Goal: Task Accomplishment & Management: Complete application form

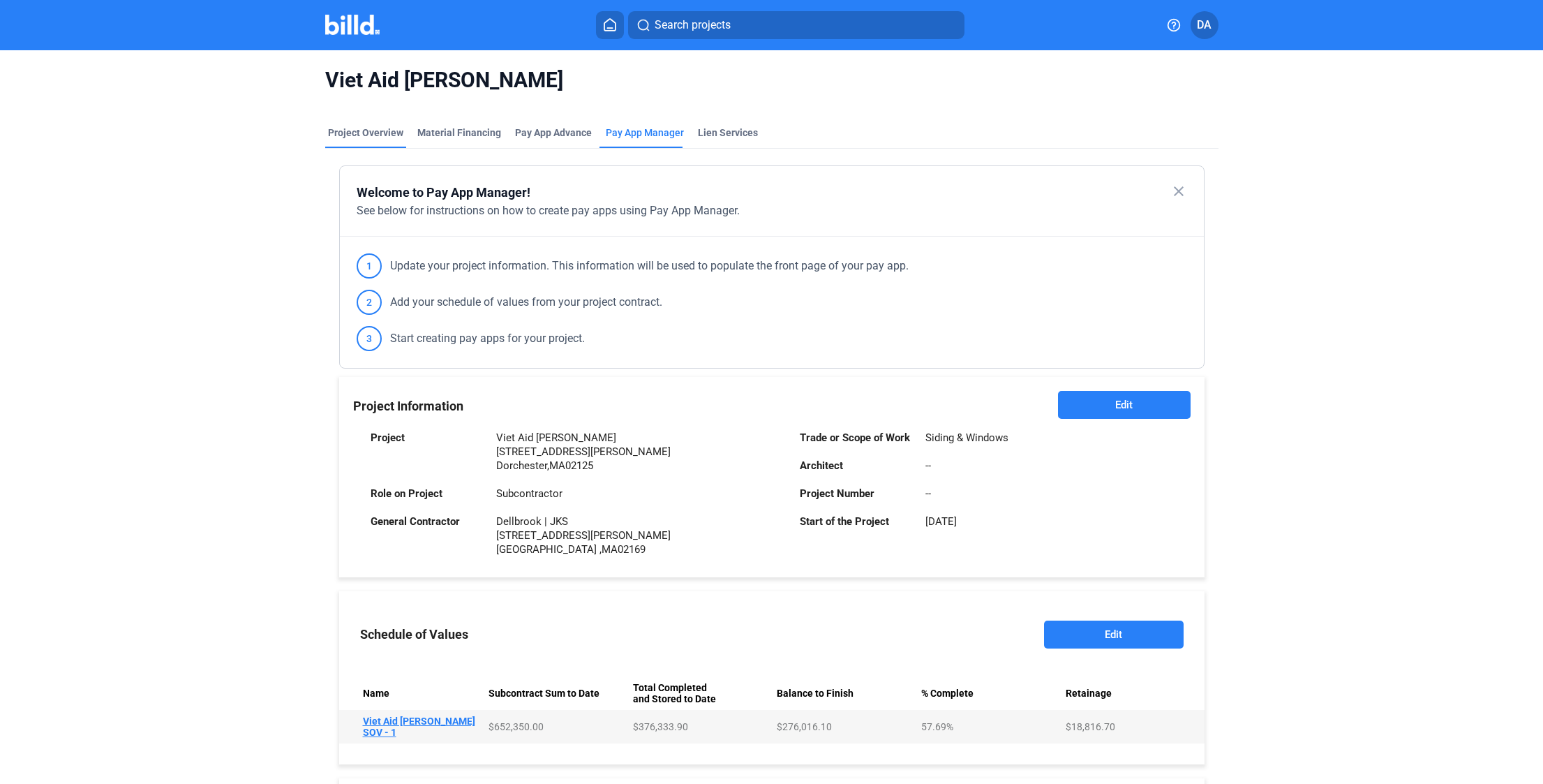
click at [350, 146] on div "Project Overview" at bounding box center [365, 137] width 81 height 22
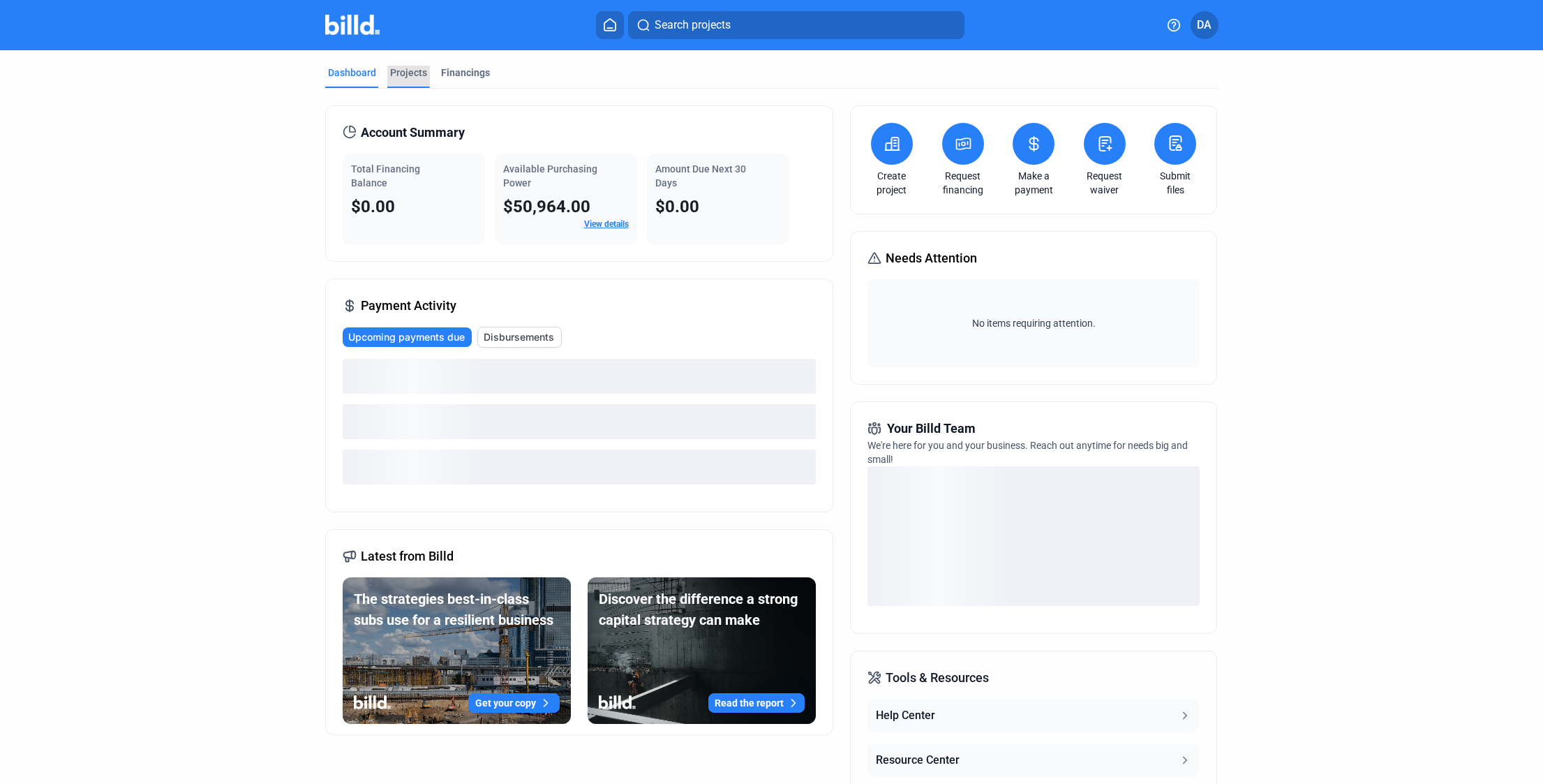
click at [405, 79] on div "Projects" at bounding box center [409, 77] width 43 height 22
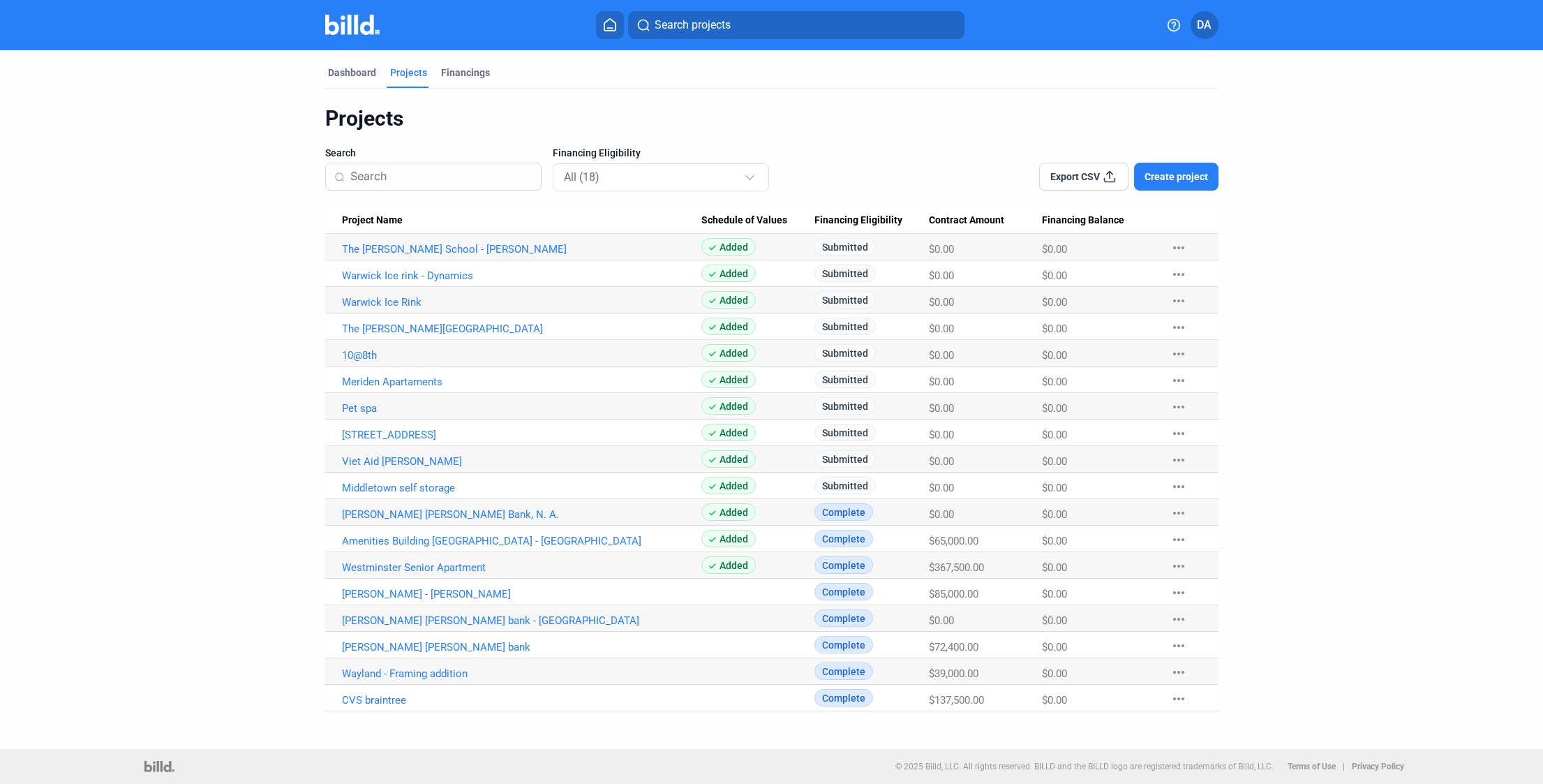
click at [1174, 175] on span "Create project" at bounding box center [1177, 177] width 63 height 14
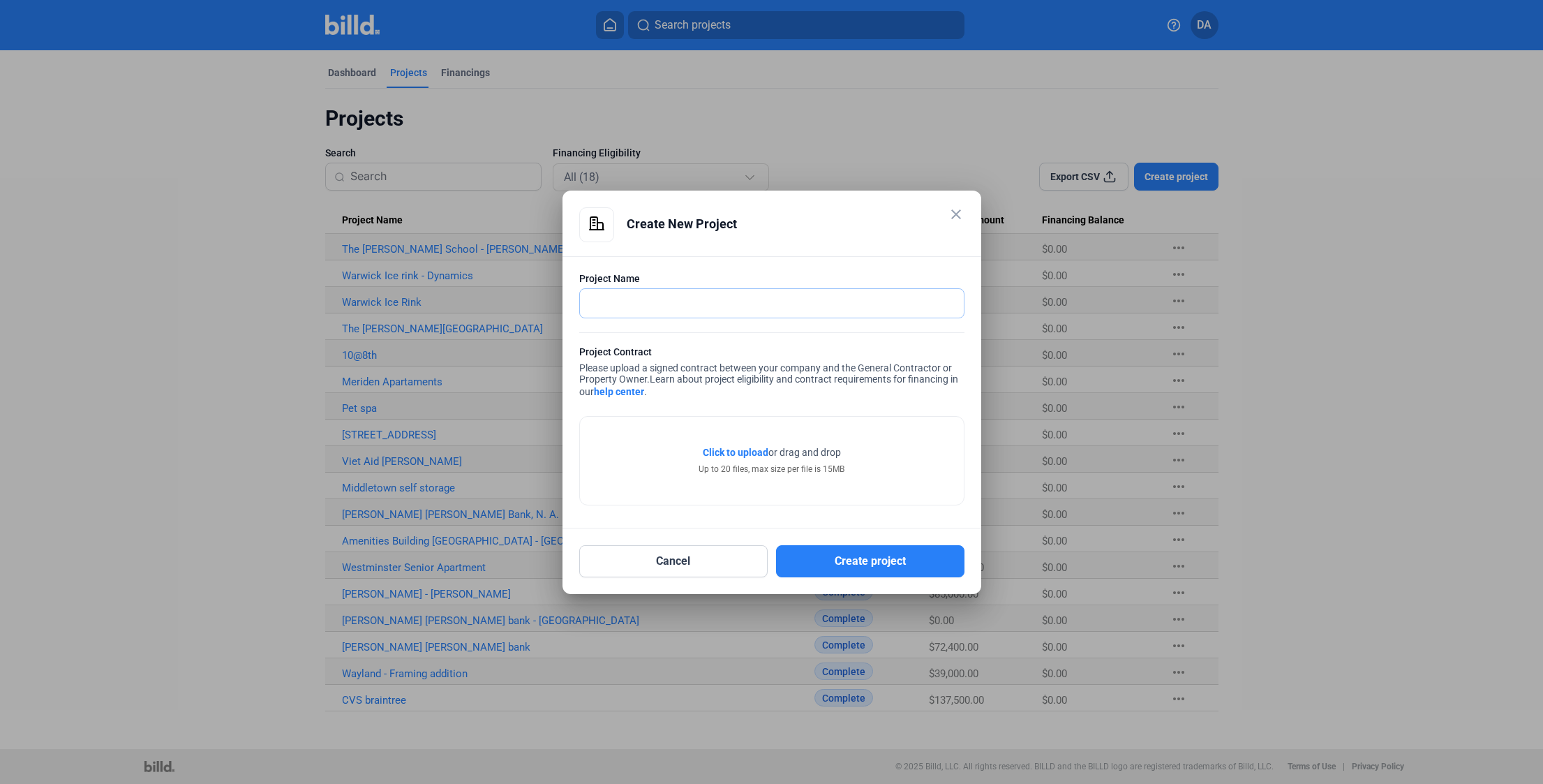
click at [691, 305] on input "text" at bounding box center [764, 303] width 369 height 29
type input "Viet Aid [PERSON_NAME] - [GEOGRAPHIC_DATA]"
click at [871, 564] on button "Create project" at bounding box center [870, 562] width 188 height 32
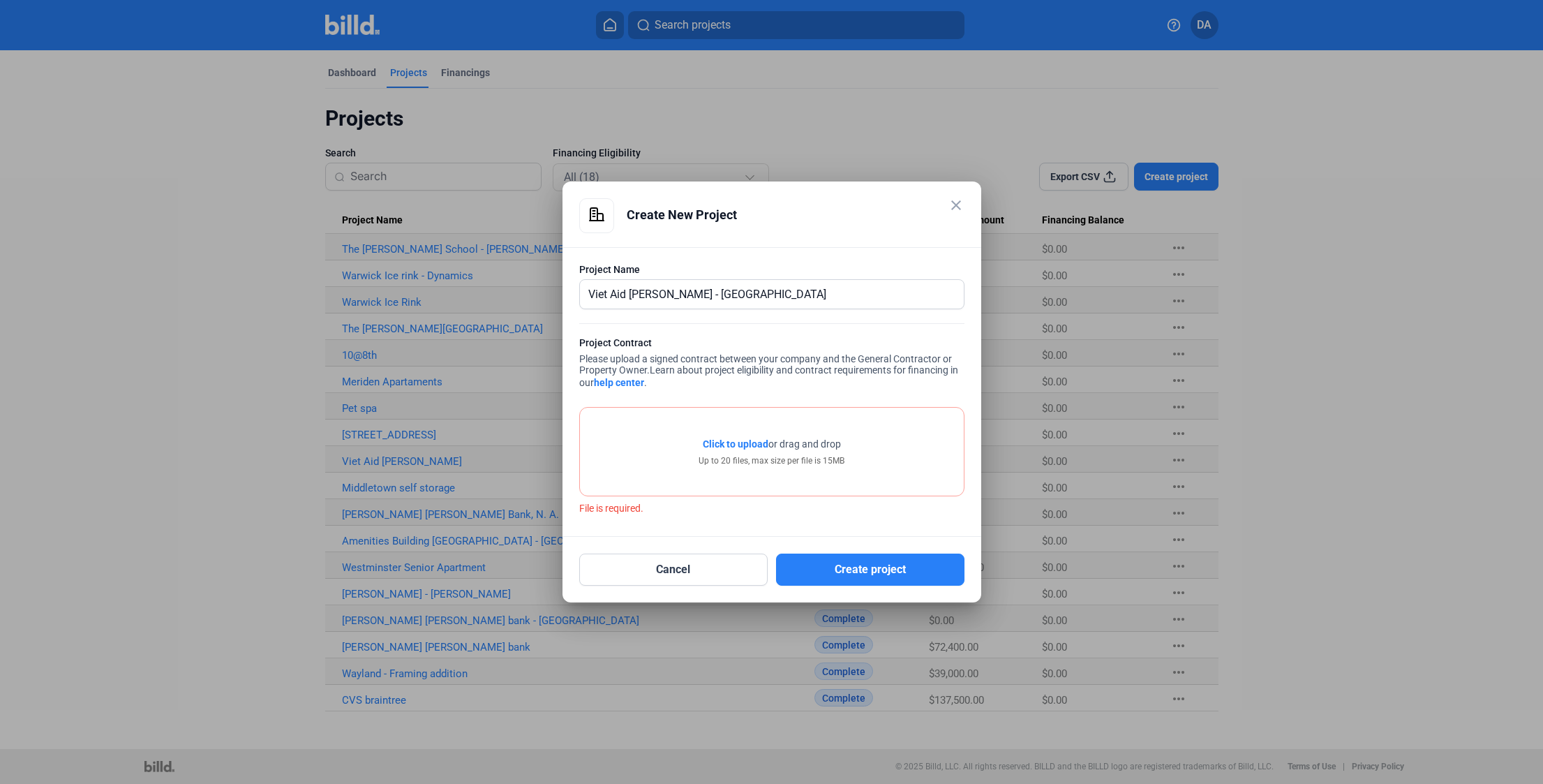
click at [755, 447] on span "Click to upload" at bounding box center [735, 444] width 65 height 11
drag, startPoint x: 697, startPoint y: 578, endPoint x: 726, endPoint y: 564, distance: 32.2
click at [698, 576] on button "Cancel" at bounding box center [673, 569] width 188 height 32
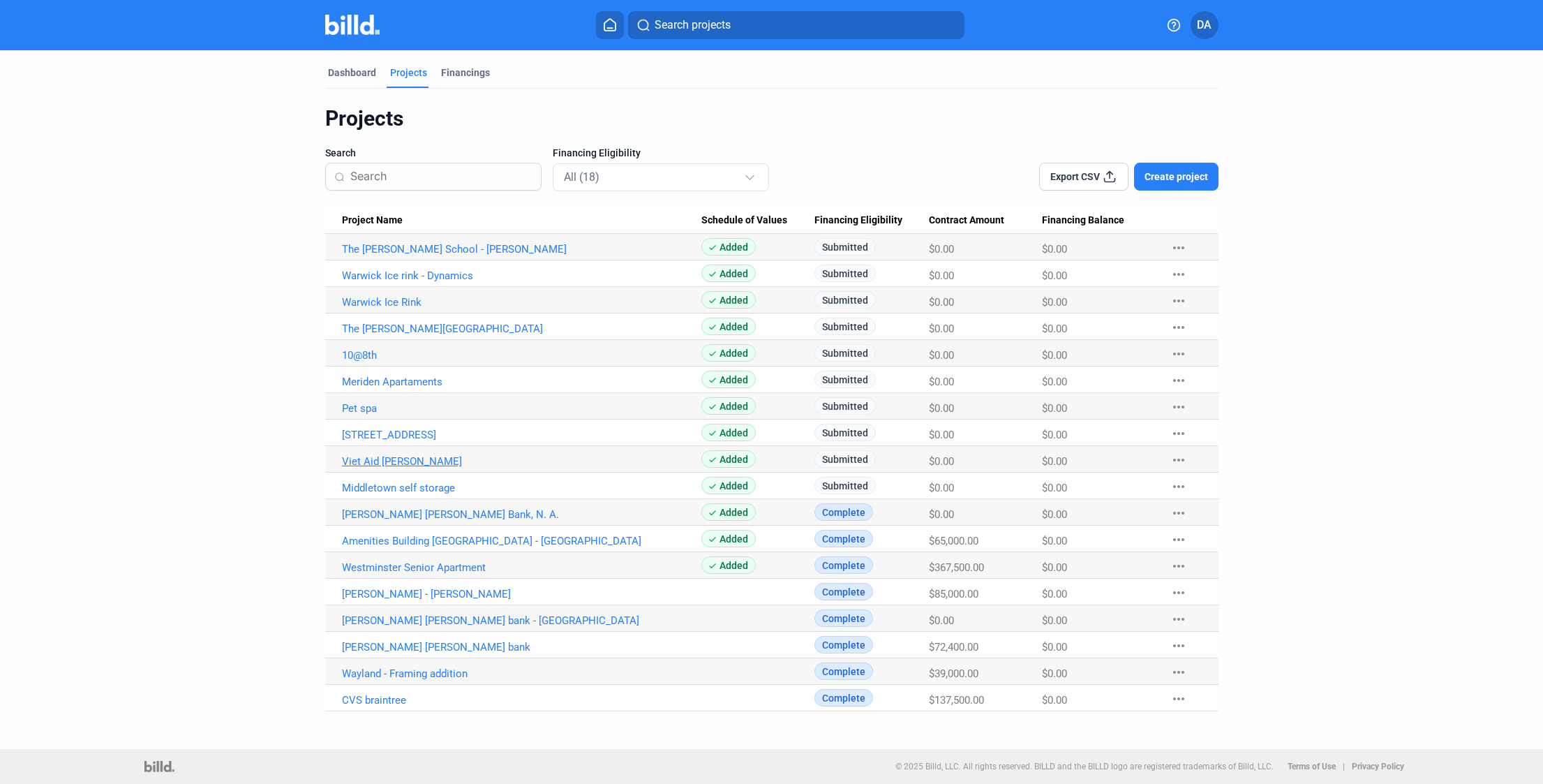
click at [382, 460] on link "Viet Aid [PERSON_NAME]" at bounding box center [522, 461] width 359 height 13
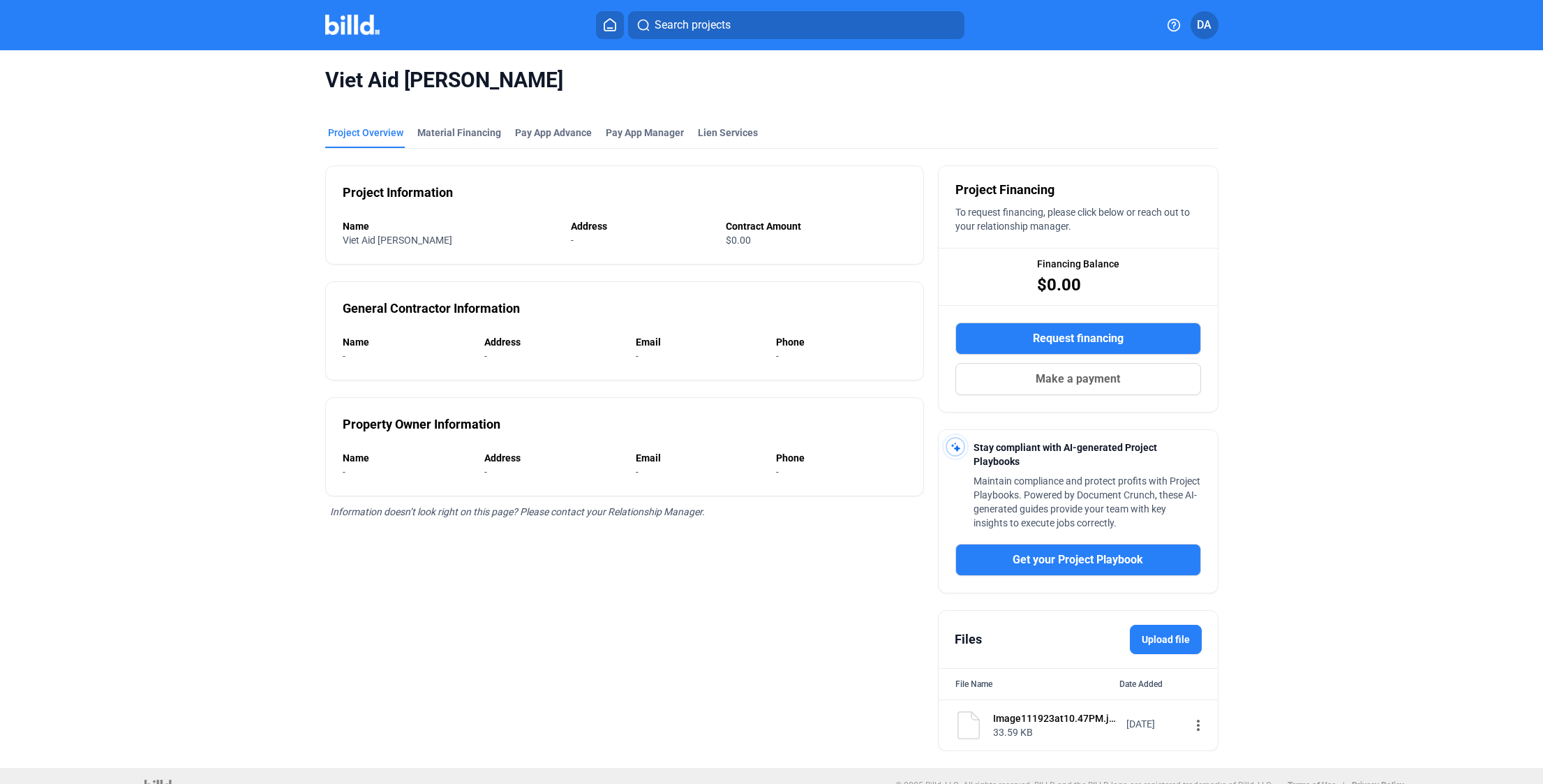
click at [1190, 728] on mat-icon "more_vert" at bounding box center [1198, 725] width 17 height 17
click at [1190, 722] on mat-icon "more_vert" at bounding box center [1198, 725] width 17 height 17
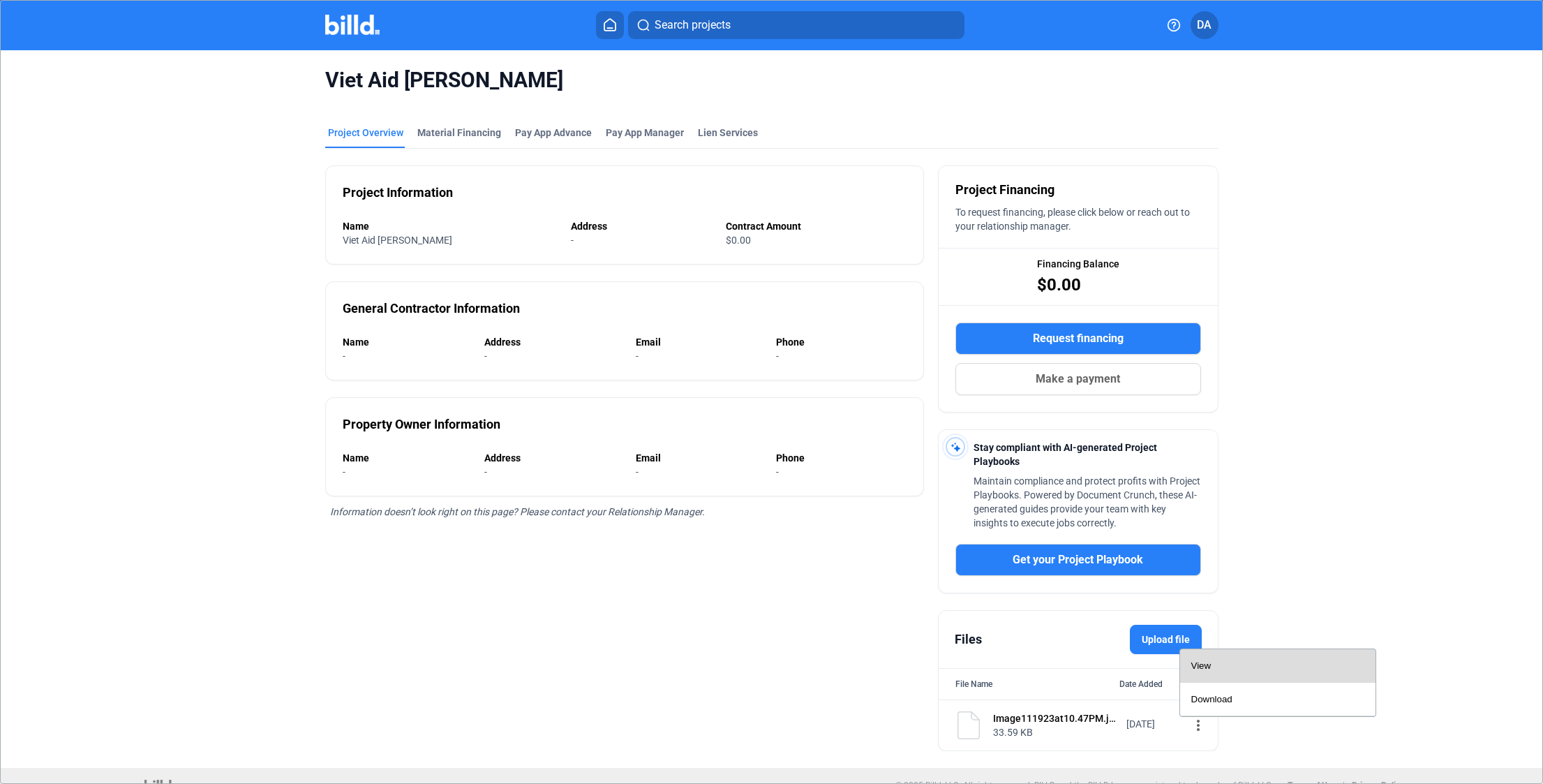
click at [1221, 673] on div "View" at bounding box center [1278, 666] width 173 height 34
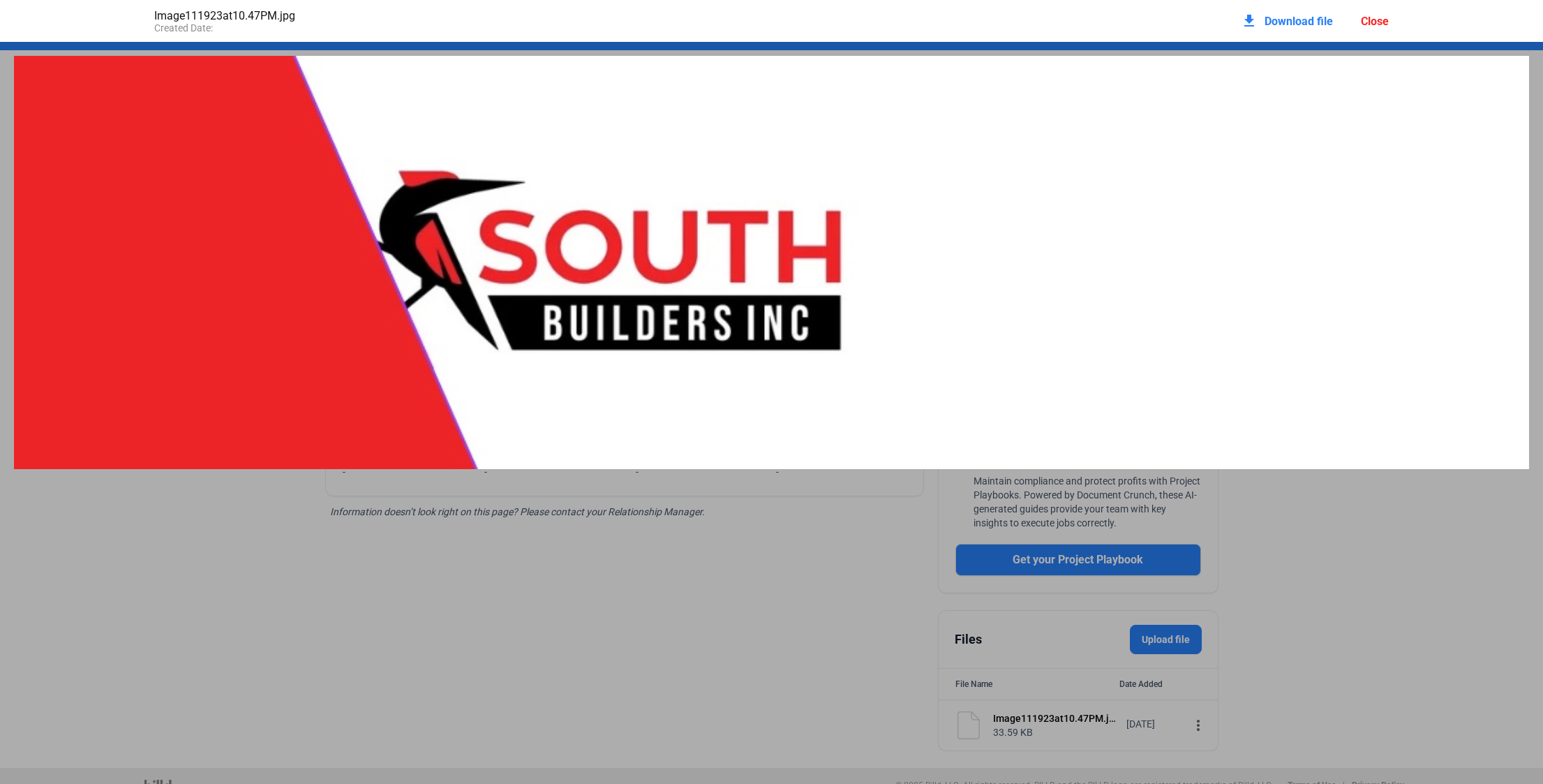
click at [1259, 638] on div at bounding box center [772, 355] width 1543 height 627
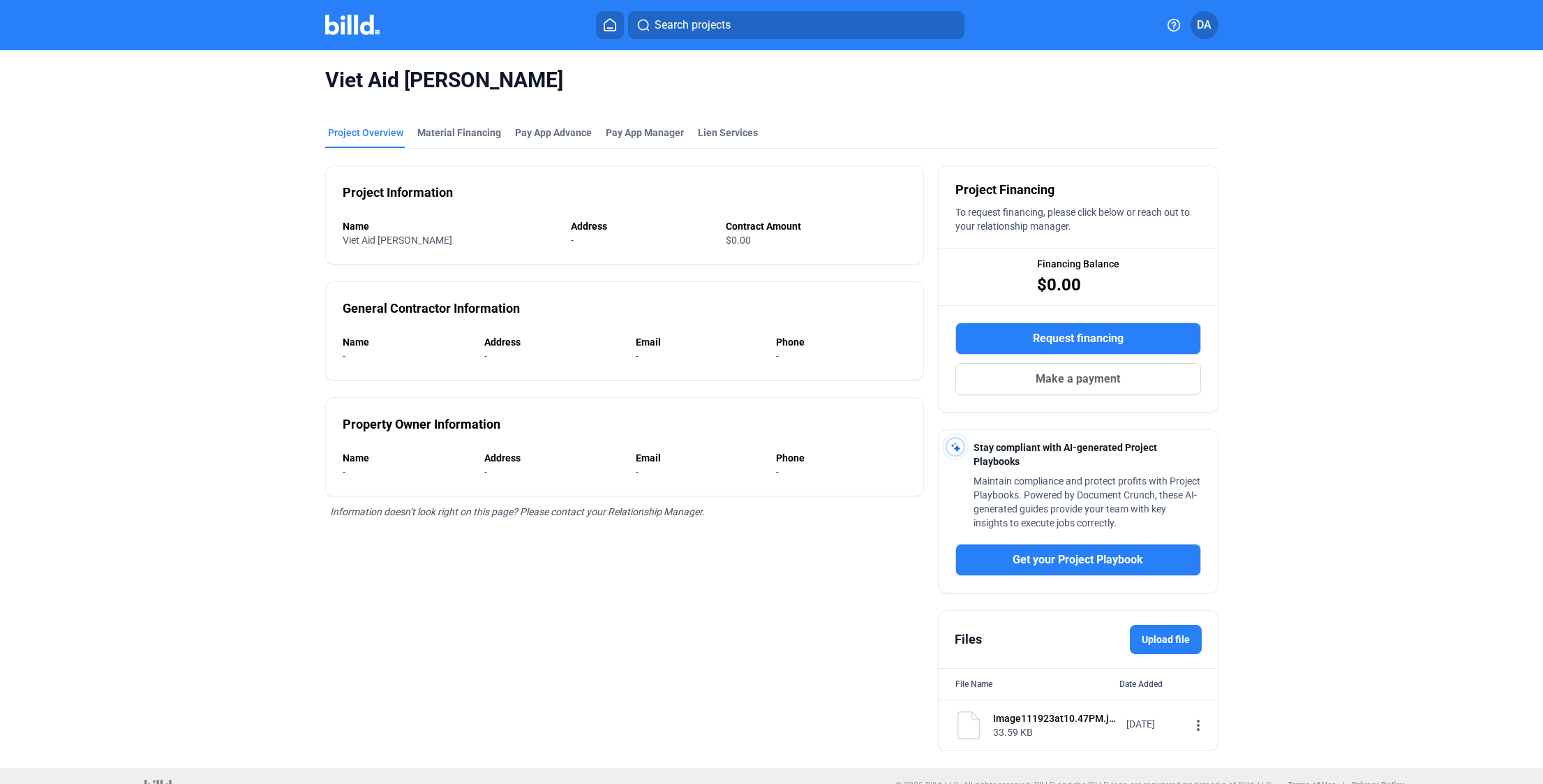
click at [608, 25] on icon at bounding box center [610, 25] width 14 height 13
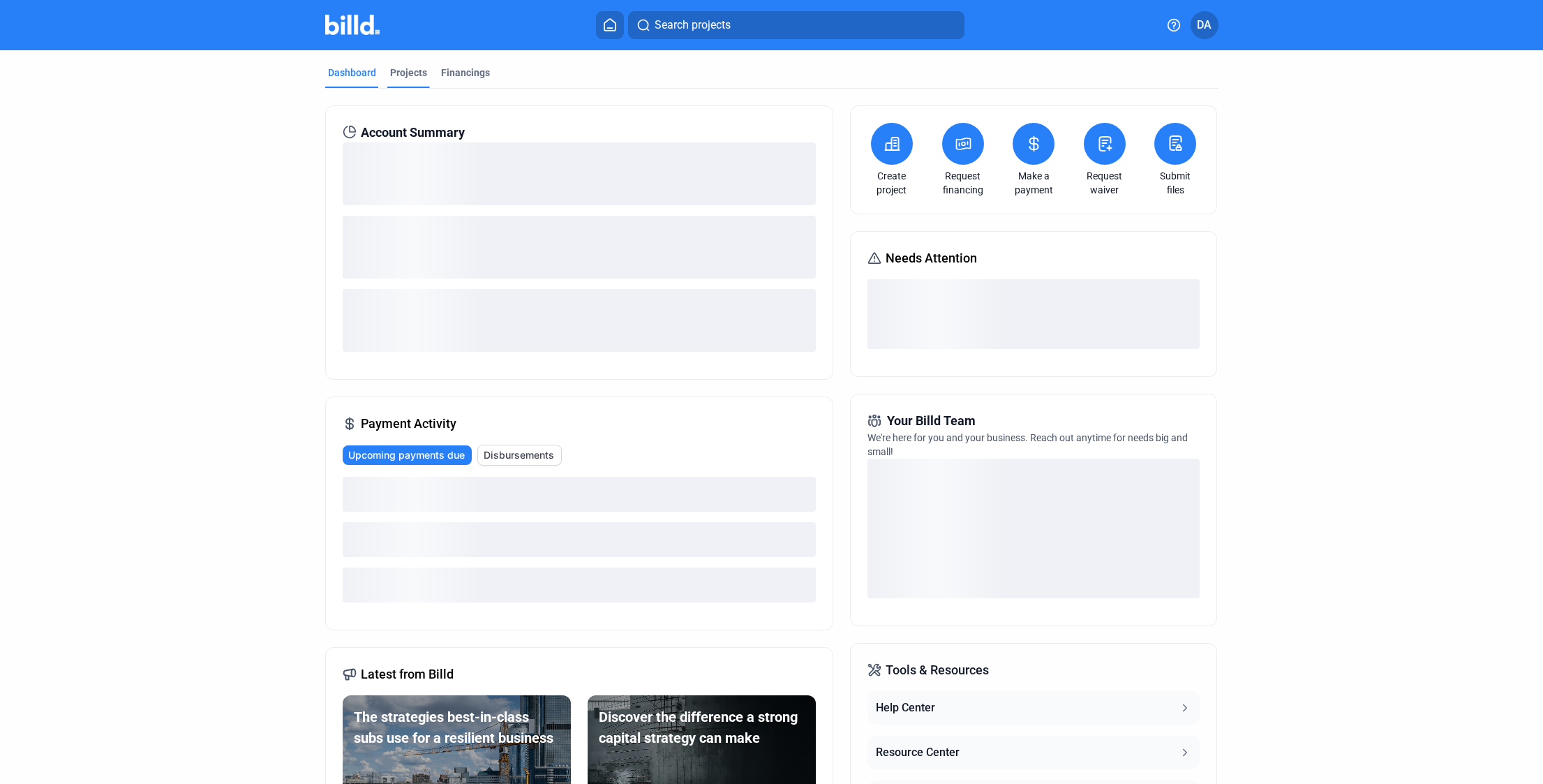
click at [413, 74] on div "Projects" at bounding box center [409, 72] width 37 height 14
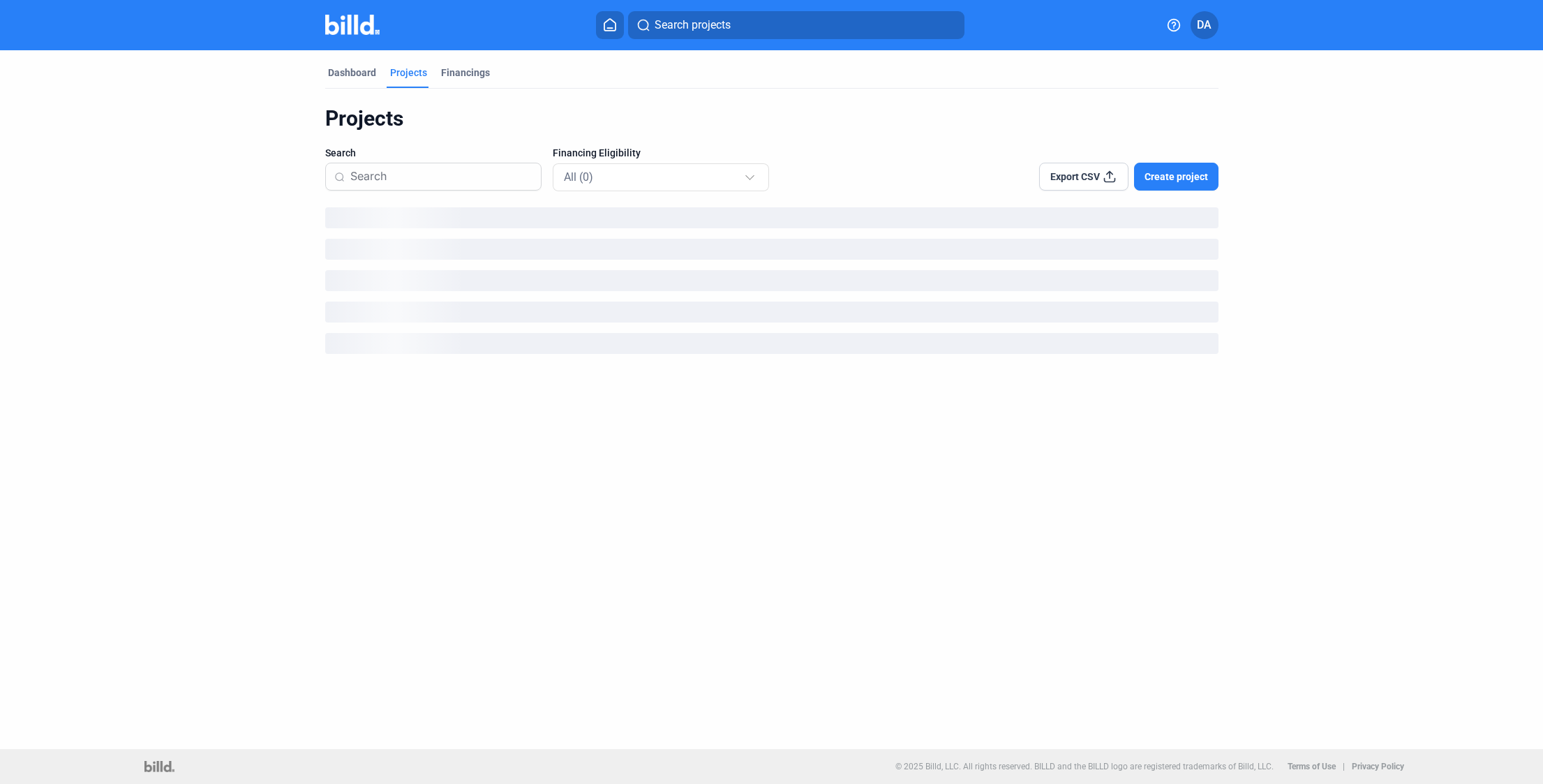
click at [1176, 175] on span "Create project" at bounding box center [1177, 177] width 63 height 14
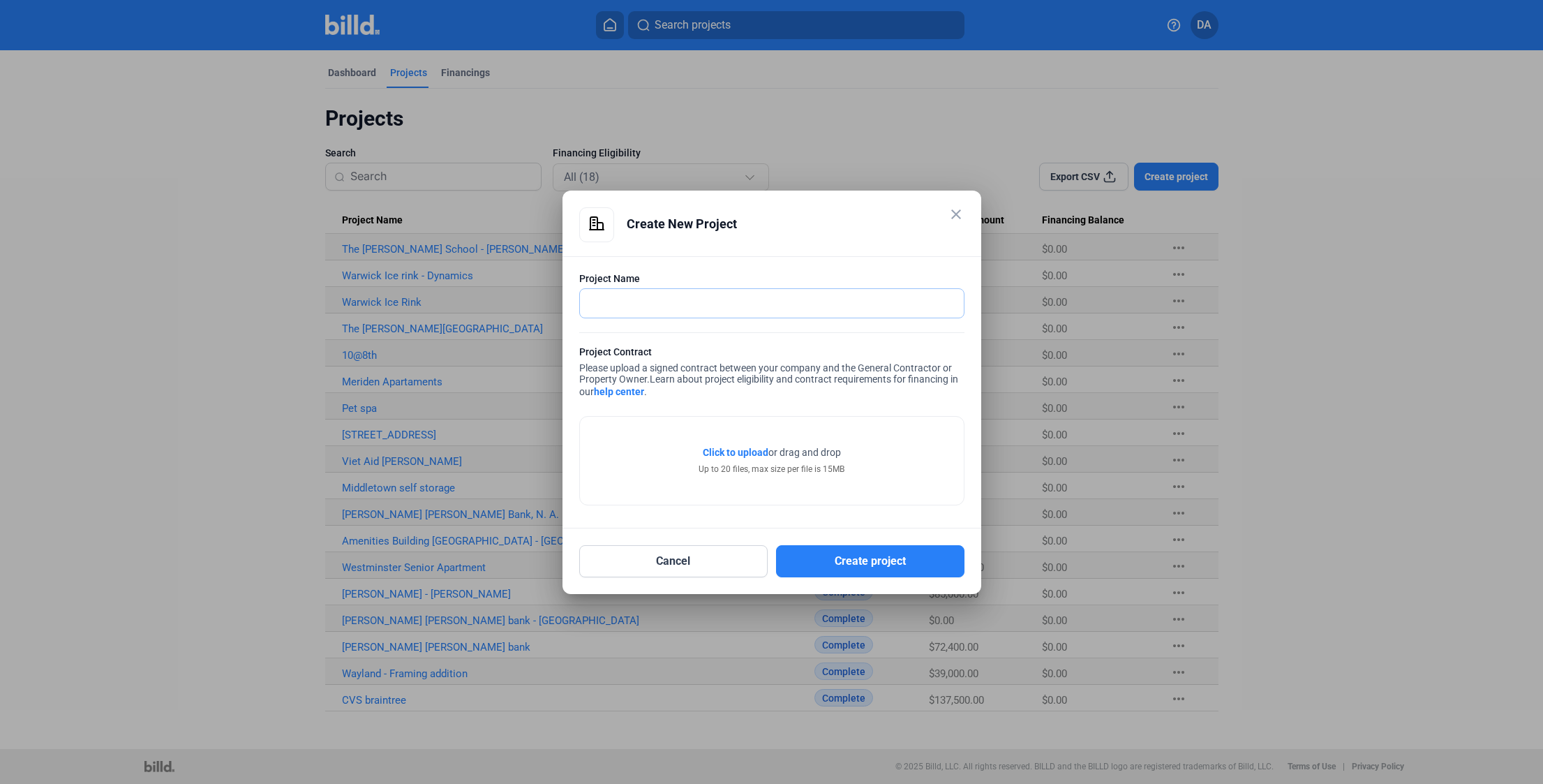
type input "Viet Aid [PERSON_NAME] - [GEOGRAPHIC_DATA]"
click at [750, 455] on span "Click to upload" at bounding box center [735, 452] width 65 height 11
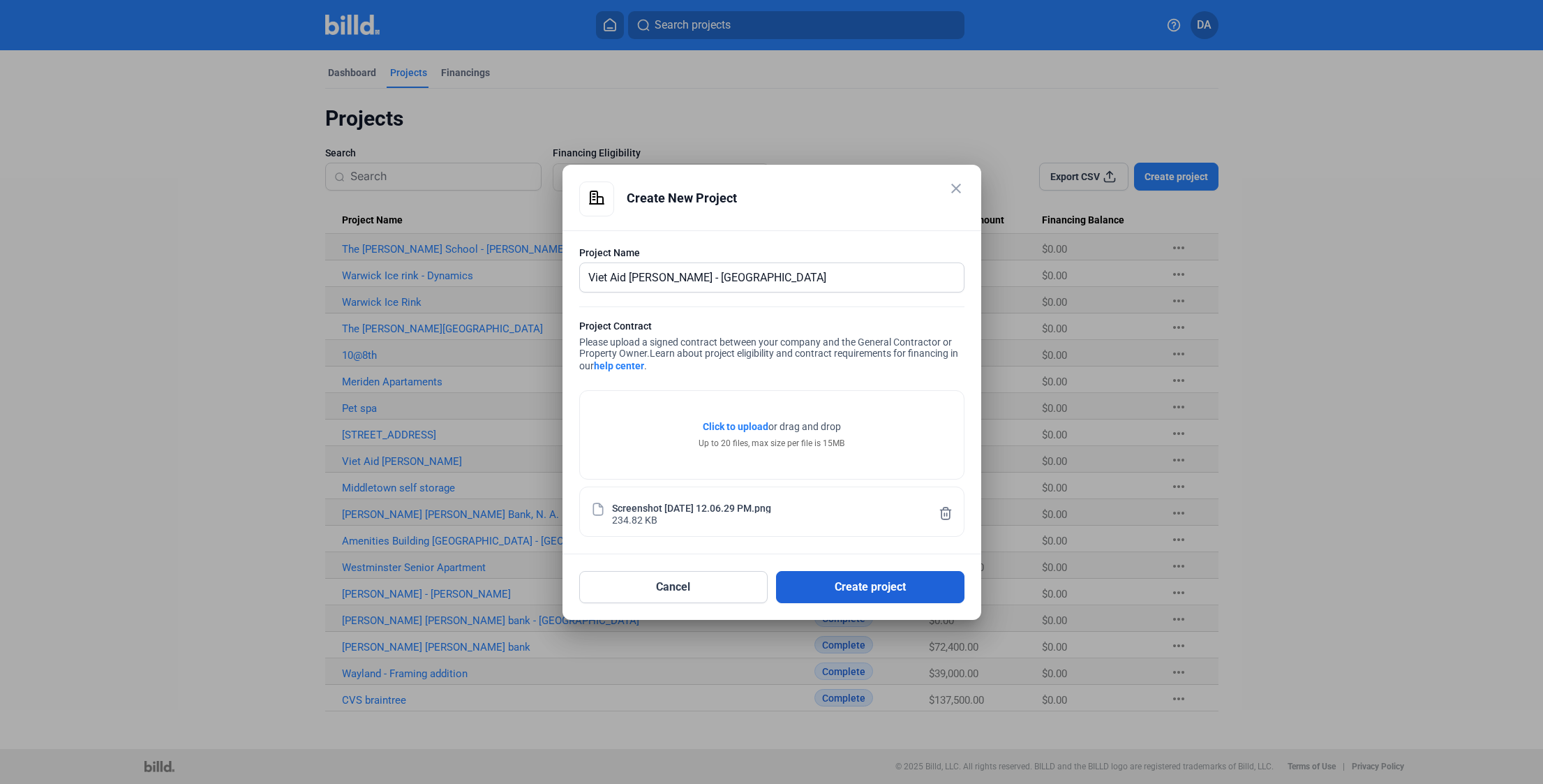
click at [887, 583] on button "Create project" at bounding box center [870, 587] width 188 height 32
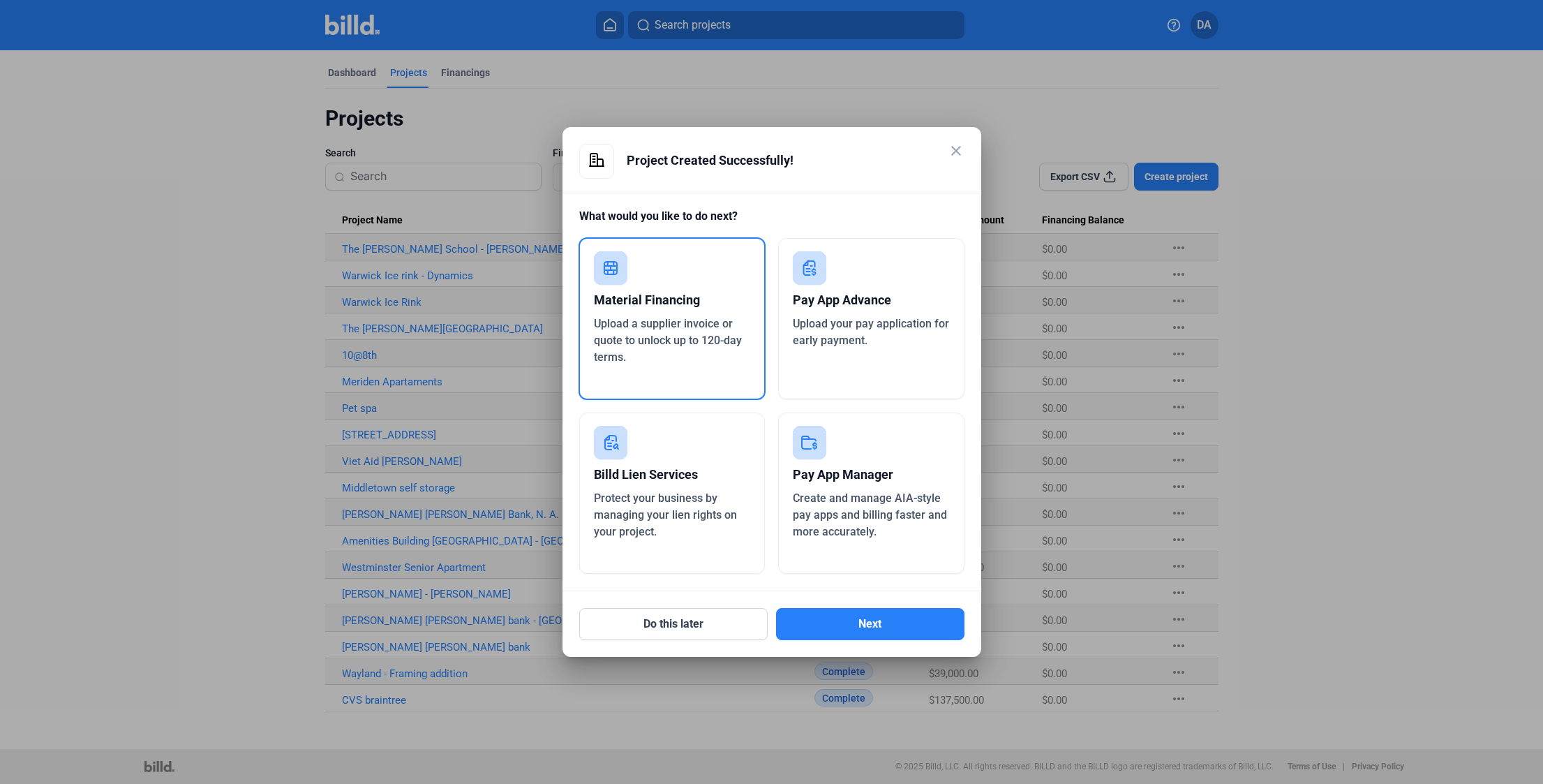
click at [913, 543] on div "Pay App Manager Create and manage AIA-style pay apps and billing faster and mor…" at bounding box center [871, 493] width 186 height 161
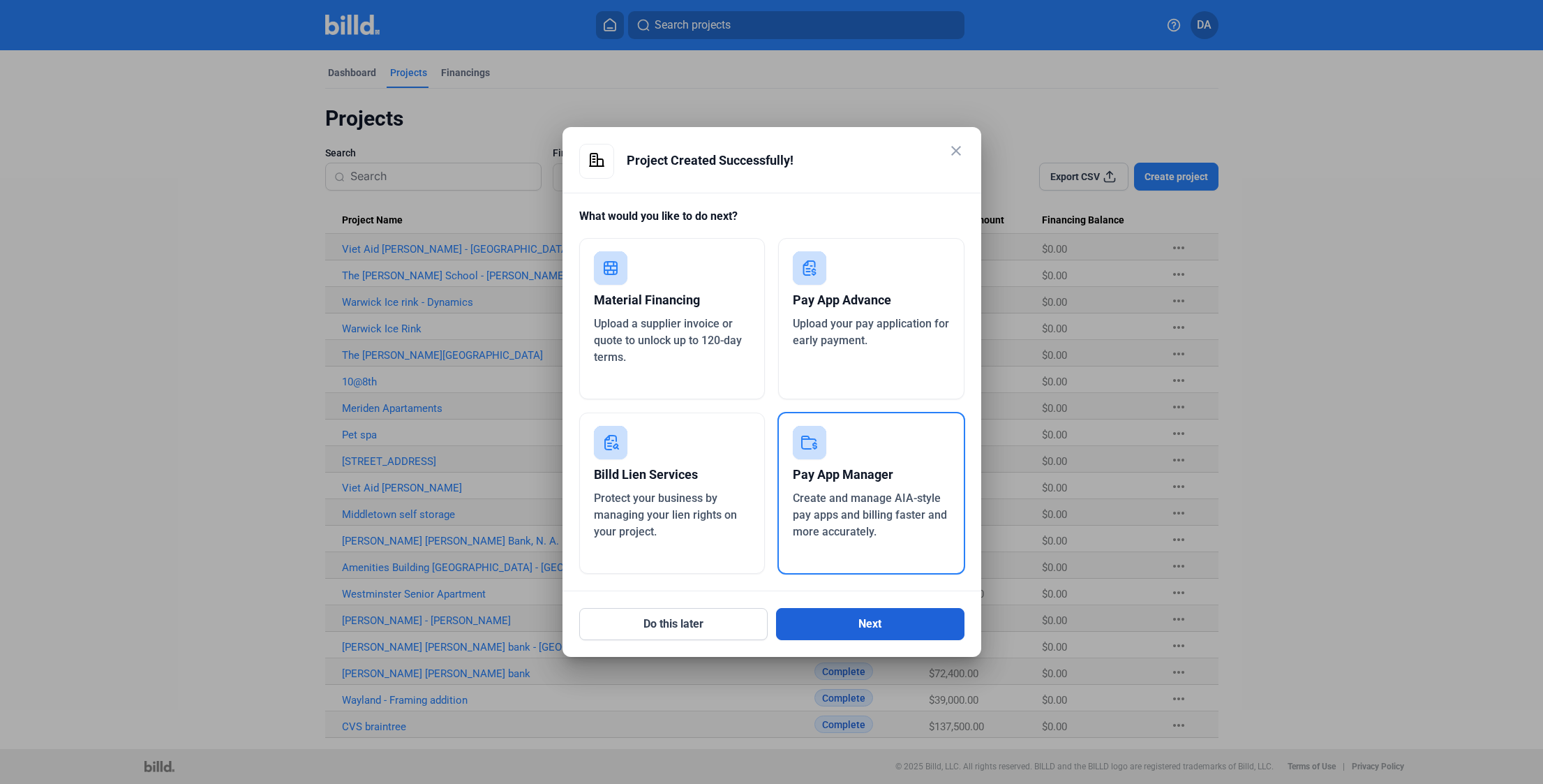
click at [906, 631] on button "Next" at bounding box center [870, 624] width 188 height 32
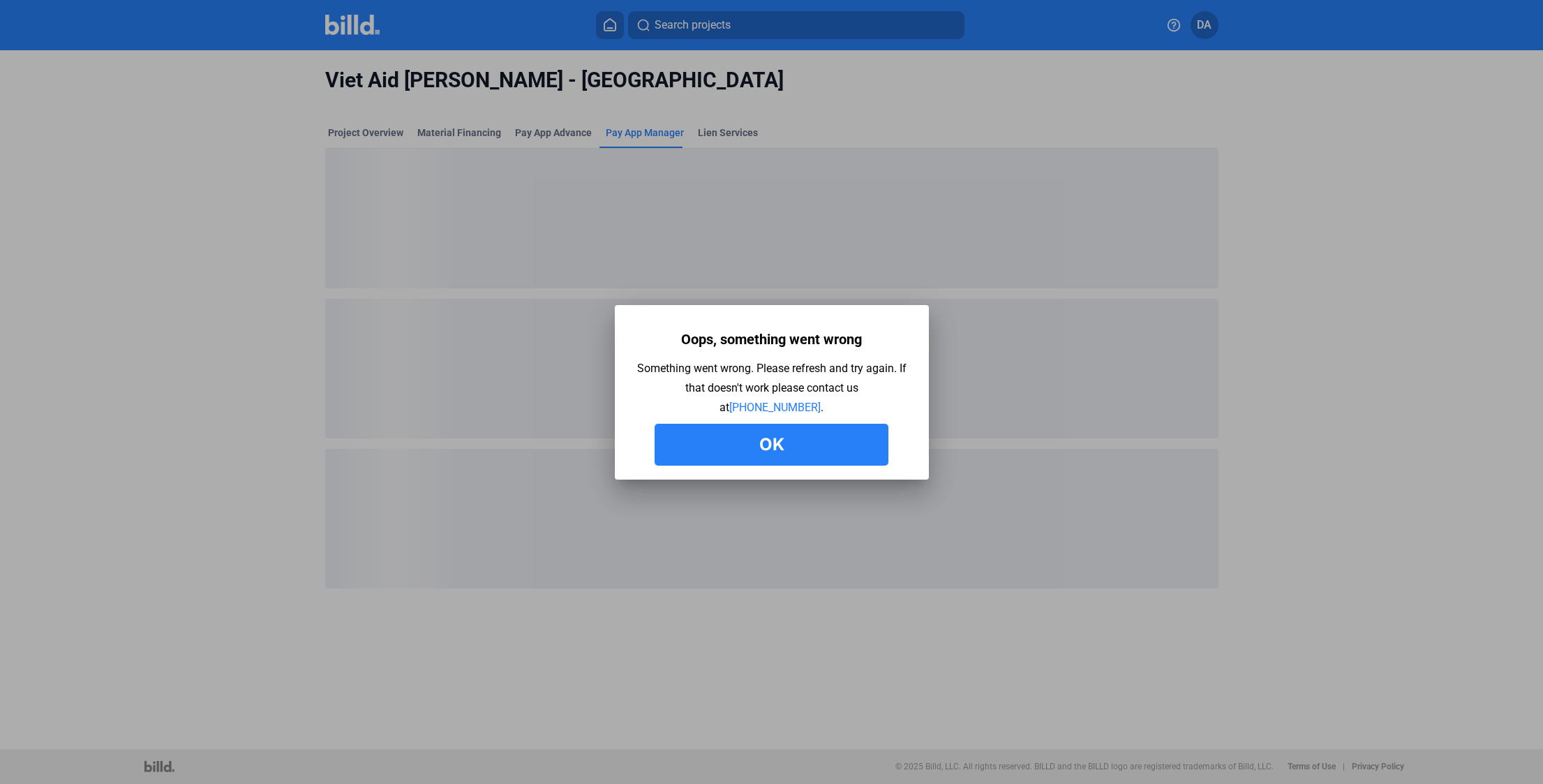
click at [816, 447] on button "Ok" at bounding box center [772, 445] width 234 height 42
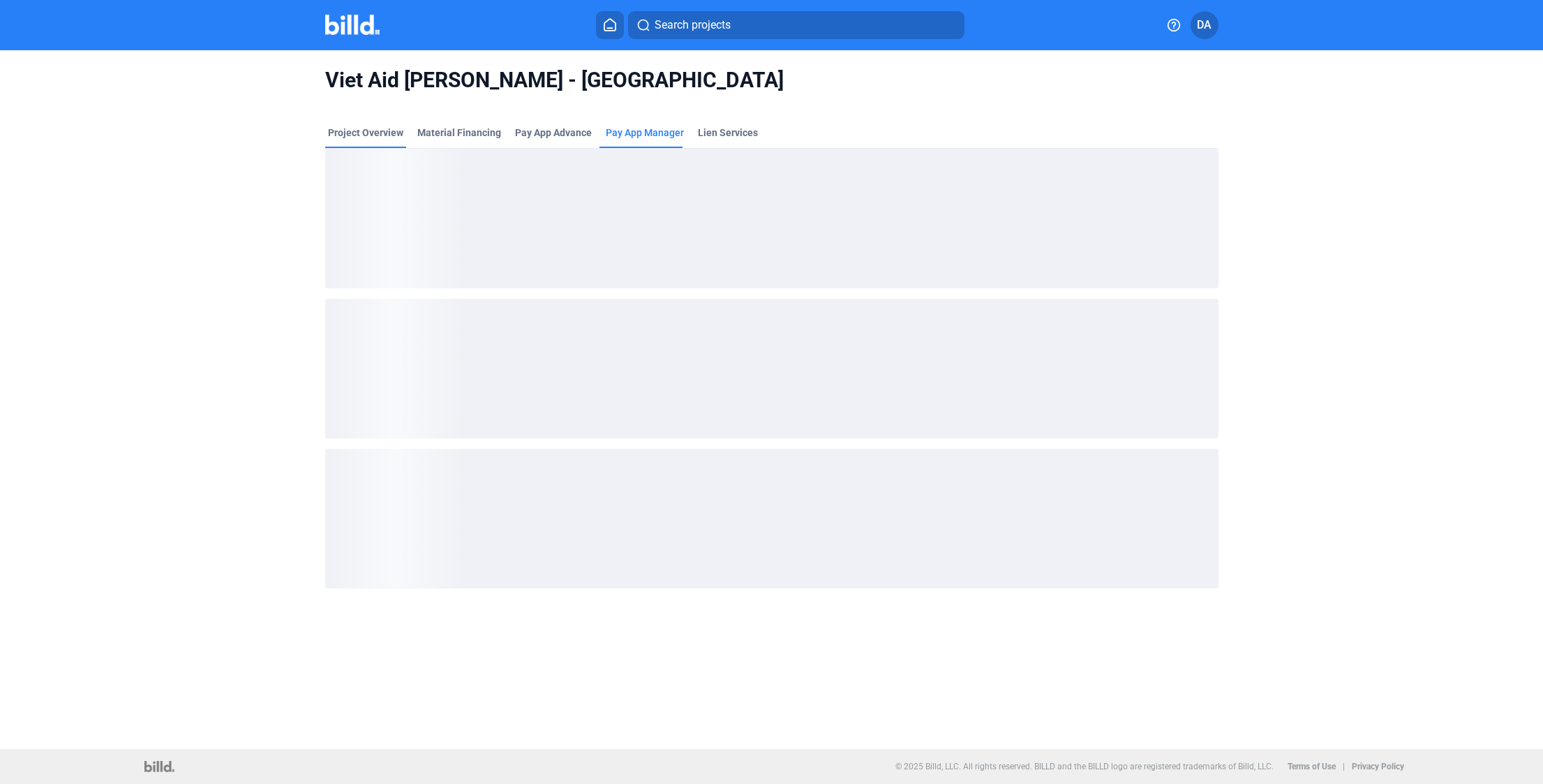
click at [395, 134] on div "Project Overview" at bounding box center [365, 133] width 75 height 14
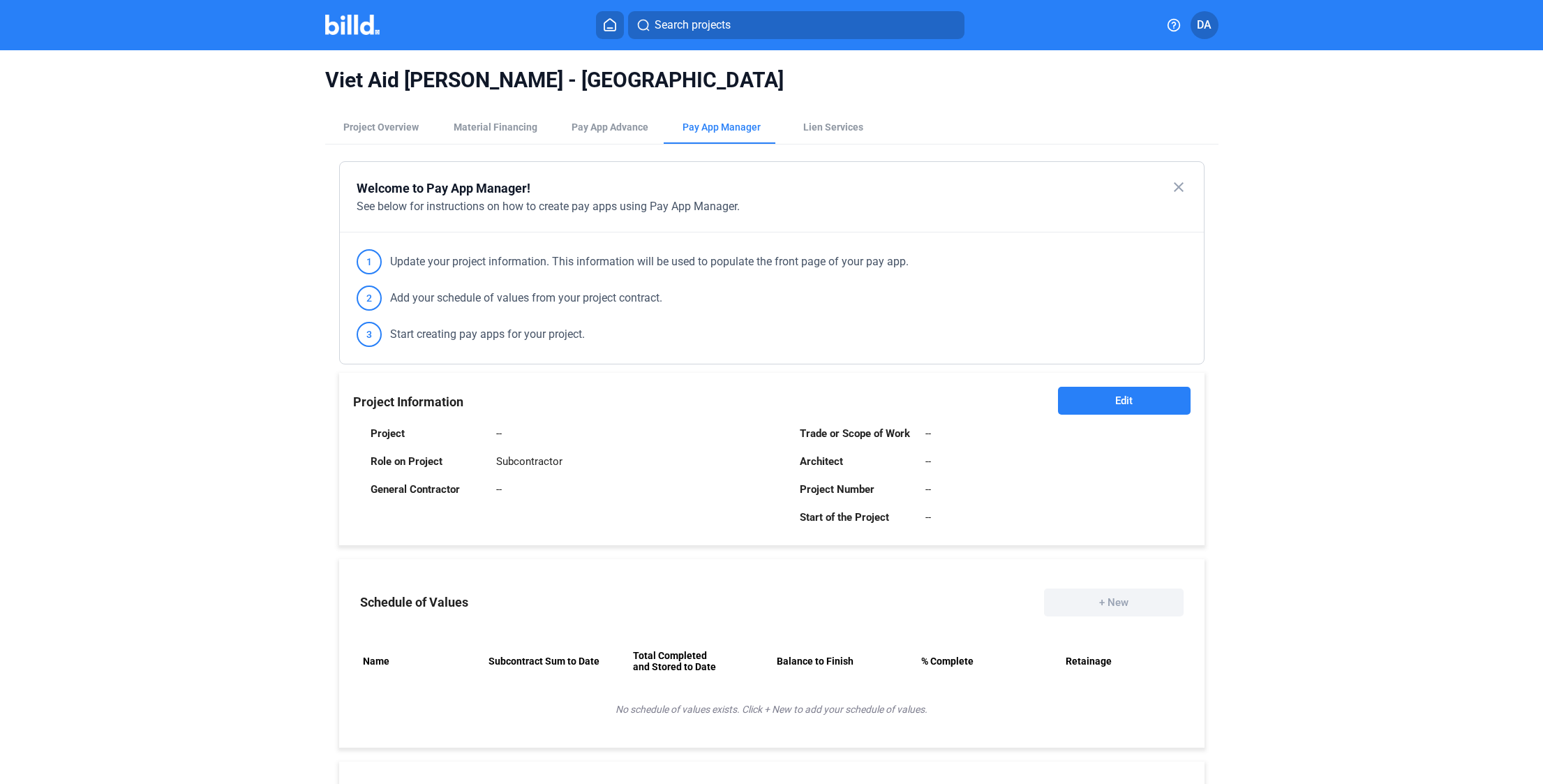
click at [1116, 416] on div "Project -- Role on Project Subcontractor General Contractor -- Trade or Scope o…" at bounding box center [772, 474] width 837 height 115
click at [1104, 399] on button "Edit" at bounding box center [1124, 401] width 132 height 28
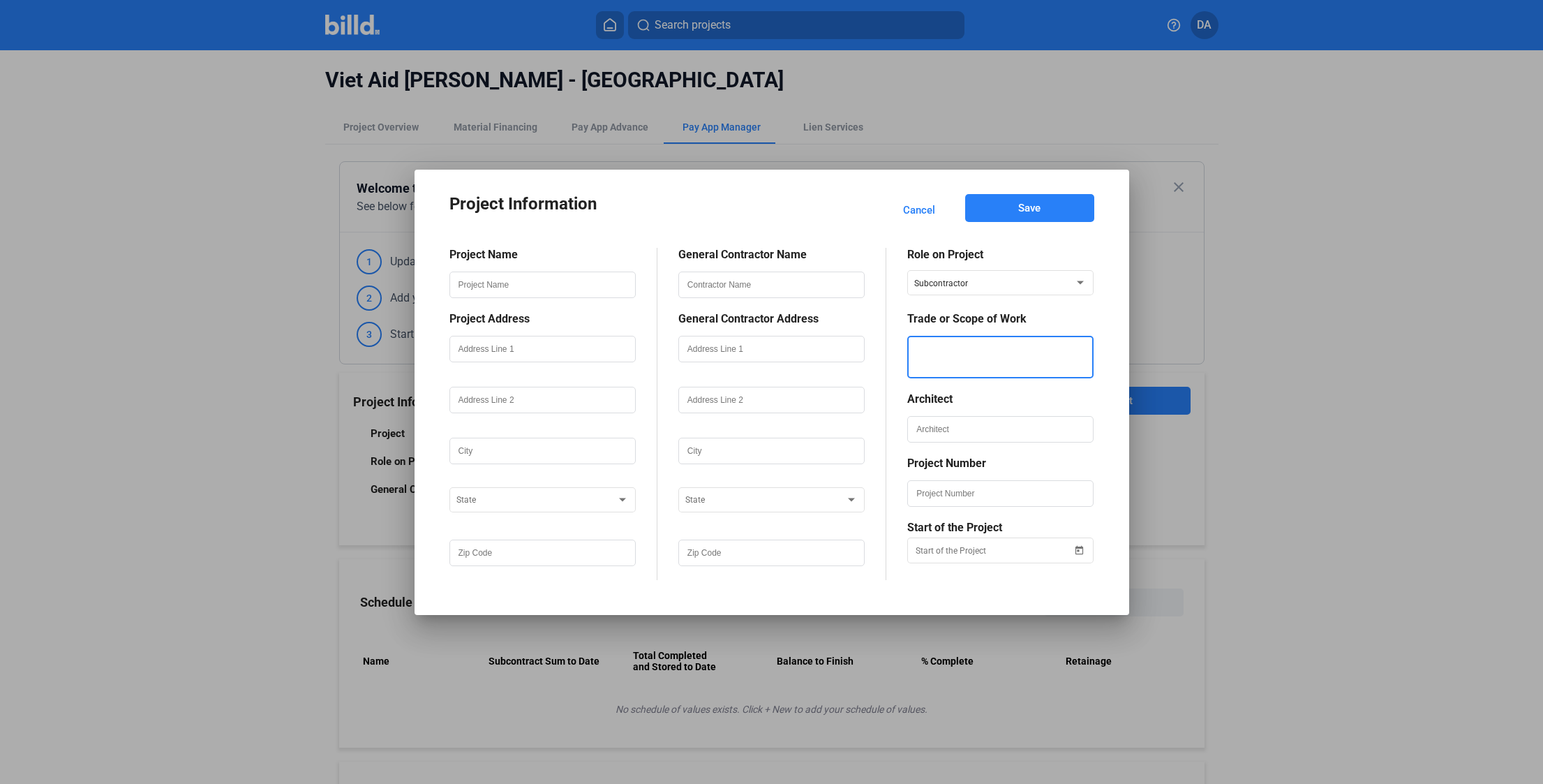
click at [1012, 347] on textarea at bounding box center [1000, 357] width 183 height 43
type textarea "Siding"
click at [579, 293] on input "text" at bounding box center [542, 285] width 183 height 24
type input "Viet Aid [PERSON_NAME]"
type input "25-29-33 Hamilton Street"
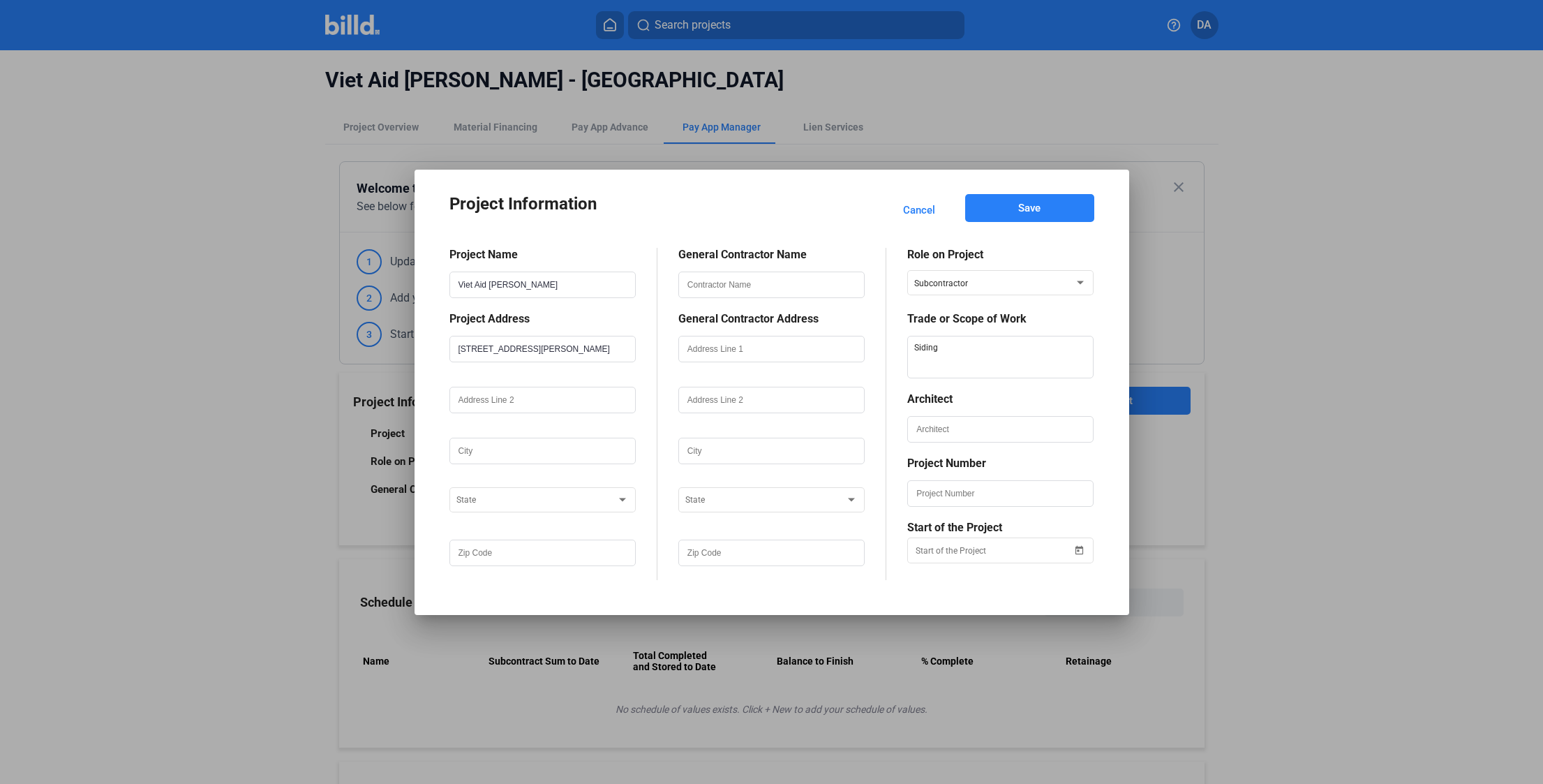
click at [570, 464] on div at bounding box center [542, 471] width 186 height 14
click at [578, 451] on input "text" at bounding box center [542, 451] width 183 height 24
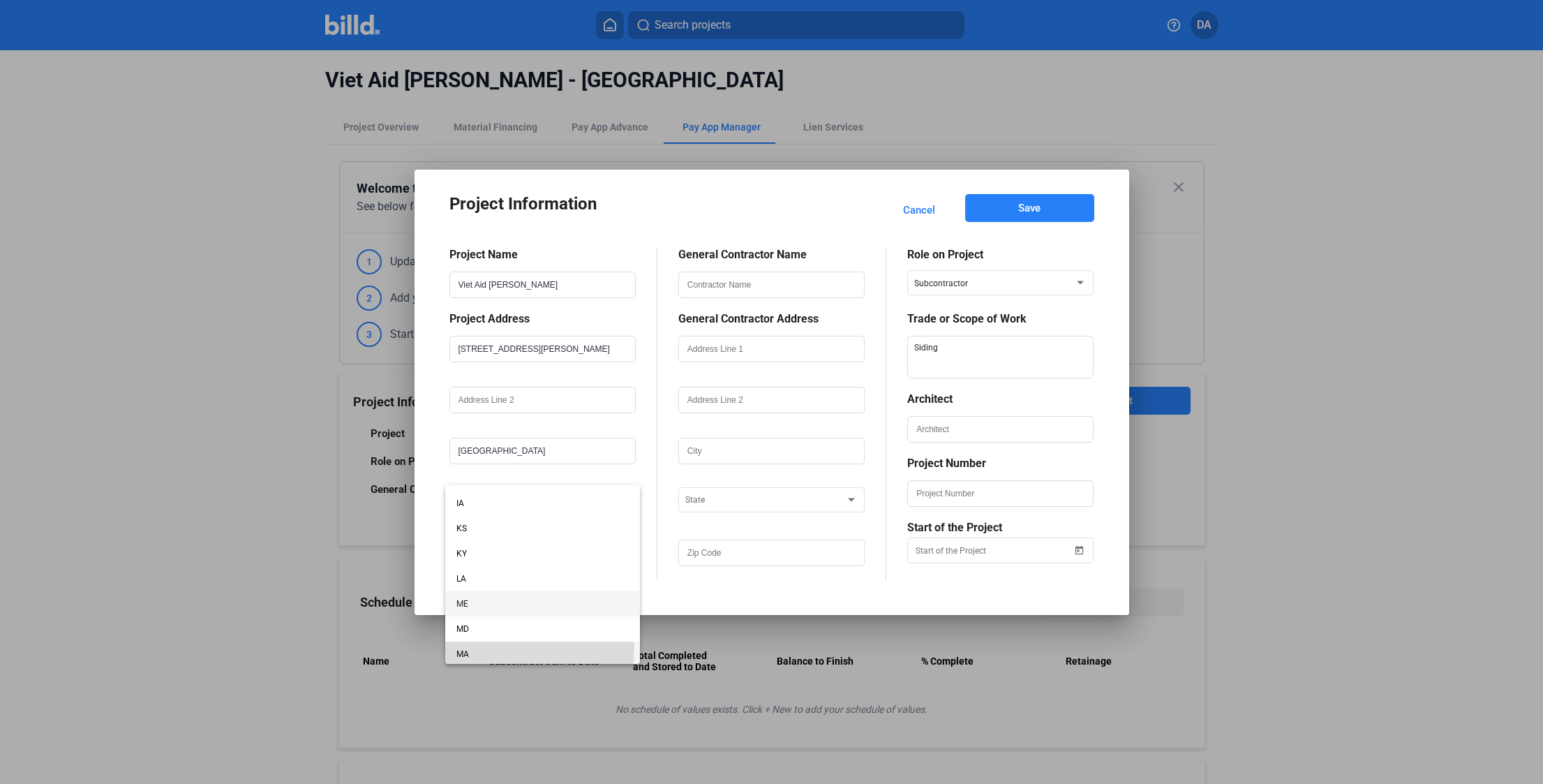
click at [509, 648] on span "MA" at bounding box center [543, 654] width 173 height 25
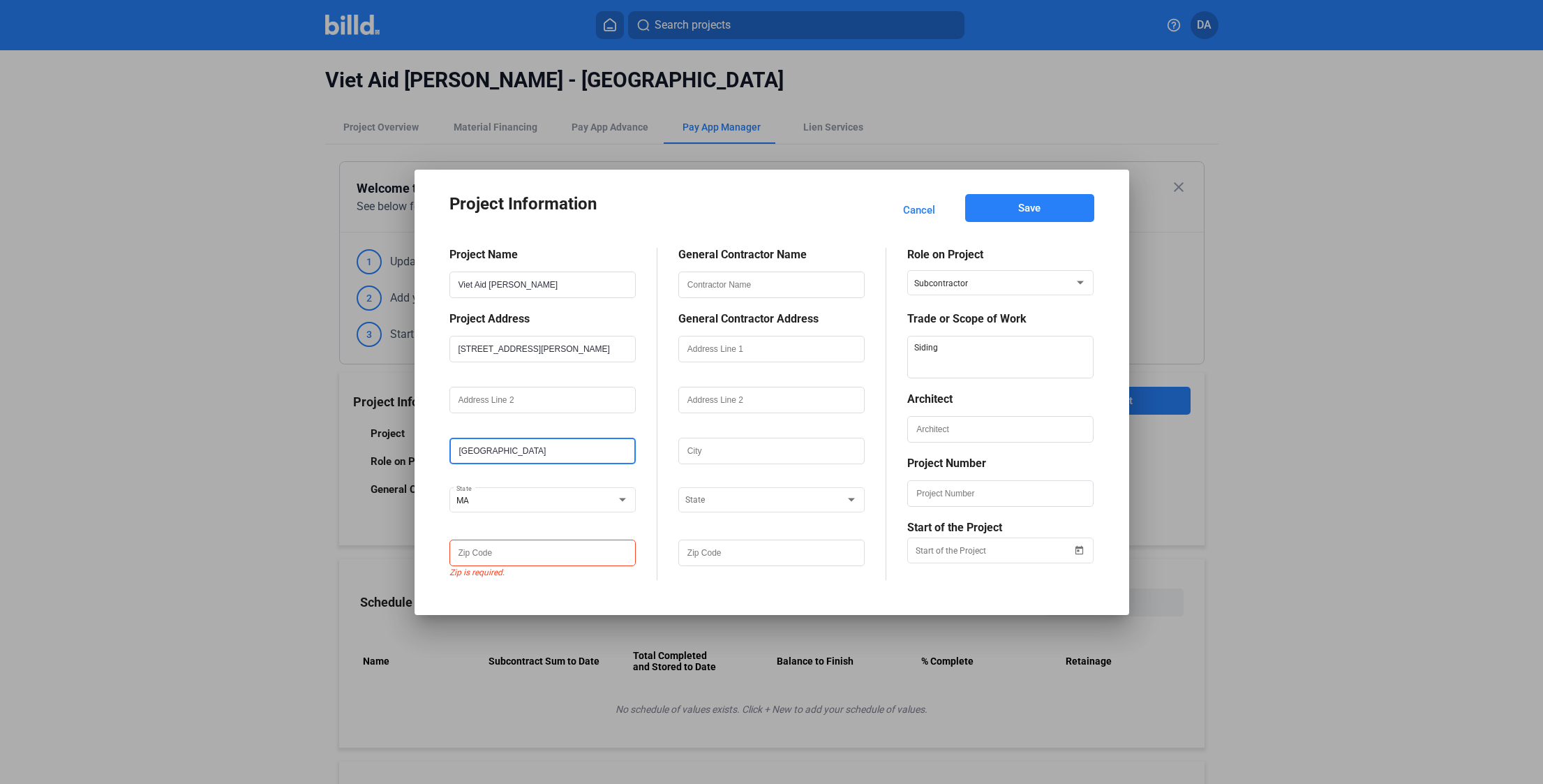
drag, startPoint x: 546, startPoint y: 446, endPoint x: 412, endPoint y: 434, distance: 134.5
click at [420, 446] on mat-dialog-container "Project Information Cancel Save Project Name Viet Aid Hamilton Project Address …" at bounding box center [772, 392] width 715 height 445
type input "Dorchester"
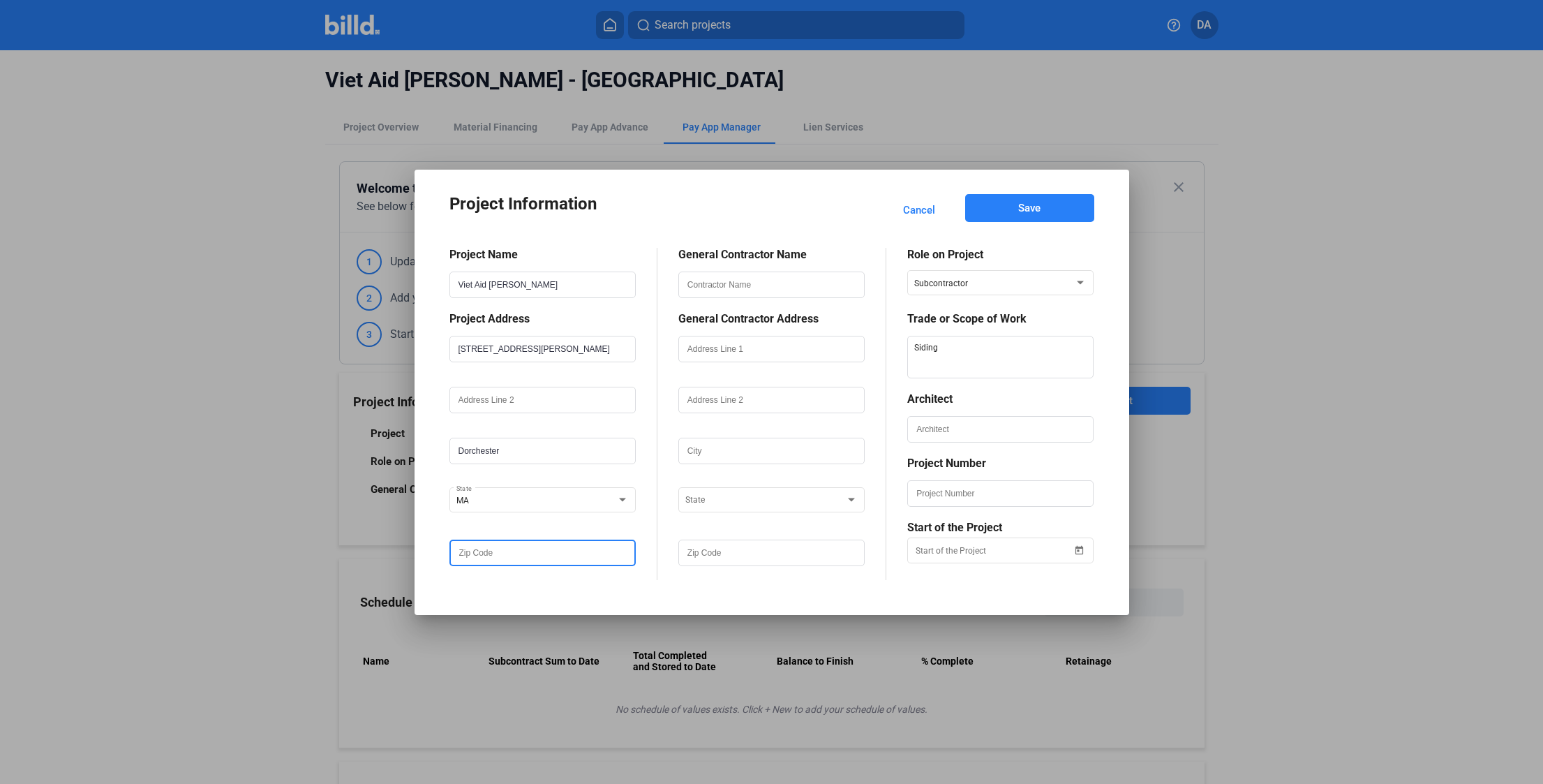
paste input "29 Hamilton St, Dorchester, MA 02125"
drag, startPoint x: 580, startPoint y: 553, endPoint x: 440, endPoint y: 539, distance: 140.7
click at [440, 539] on mat-dialog-content "Project Name Viet Aid Hamilton Project Address 25-29-33 Hamilton Street Dorches…" at bounding box center [772, 403] width 678 height 353
type input "02125"
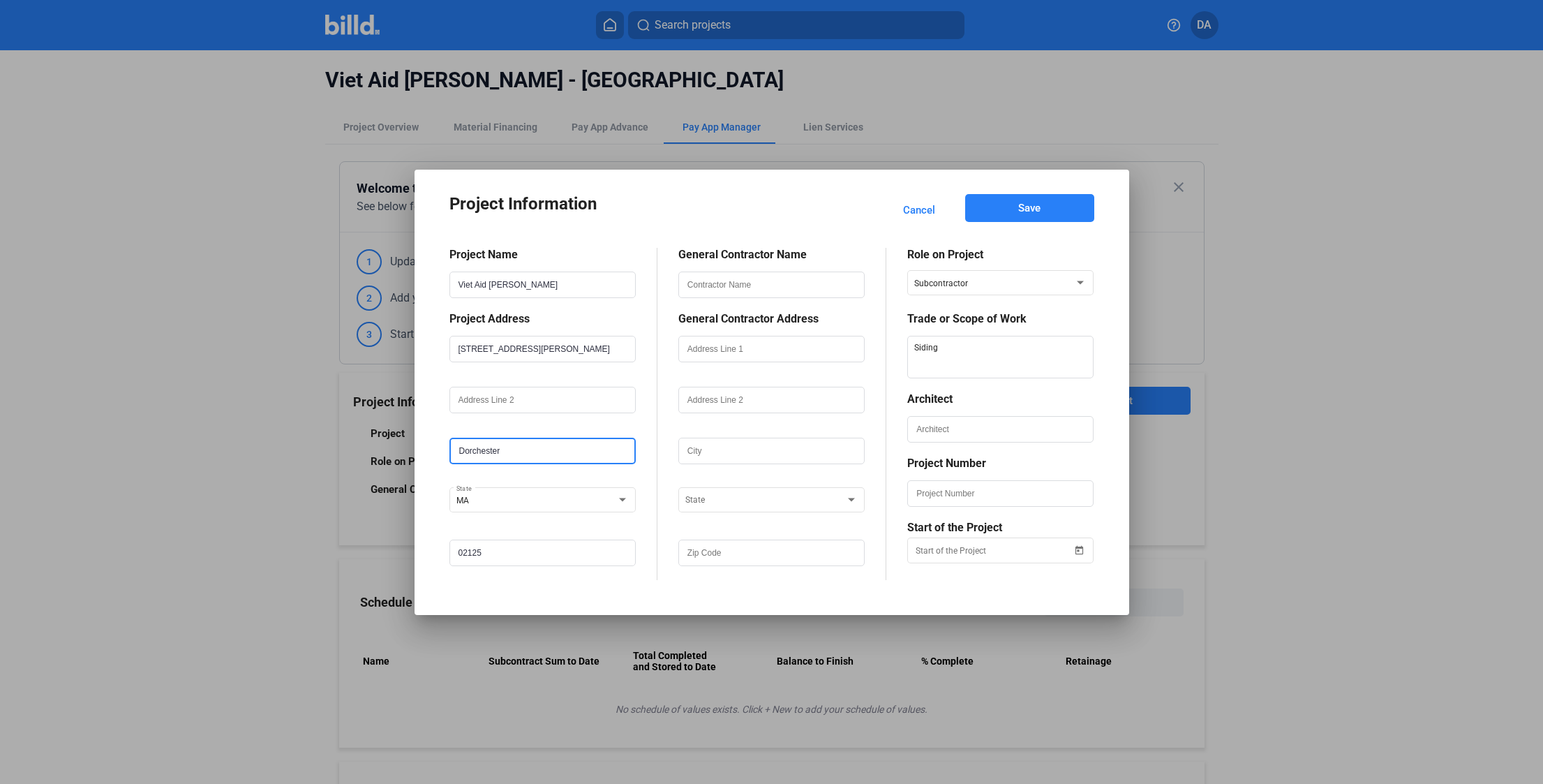
drag, startPoint x: 504, startPoint y: 453, endPoint x: 418, endPoint y: 437, distance: 87.5
click at [418, 437] on mat-dialog-container "Project Information Cancel Save Project Name Viet Aid Hamilton Project Address …" at bounding box center [772, 392] width 715 height 445
paste input "29 Hamilton St, Dorchester, MA 02125"
click at [656, 454] on div "Project Name Viet Aid Hamilton Project Address 25-29-33 Hamilton Street 29 Hami…" at bounding box center [553, 413] width 208 height 332
drag, startPoint x: 516, startPoint y: 453, endPoint x: 401, endPoint y: 442, distance: 115.5
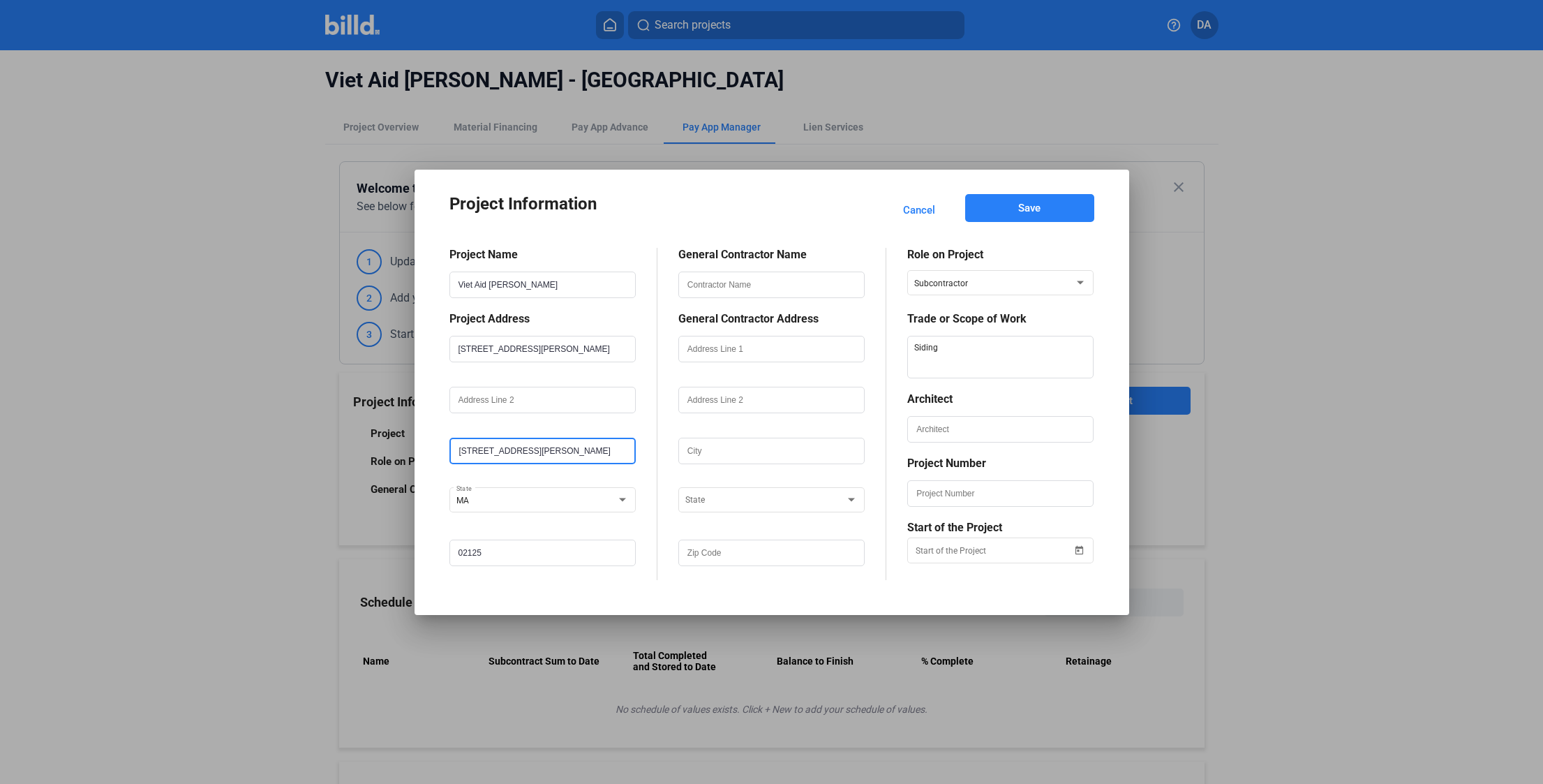
click at [401, 442] on div "Project Information Cancel Save Project Name Viet Aid Hamilton Project Address …" at bounding box center [772, 392] width 1543 height 784
click at [826, 288] on input "text" at bounding box center [771, 285] width 183 height 24
type input "Dellbrook | JKS"
click at [720, 350] on input "text" at bounding box center [771, 349] width 183 height 24
type input "[STREET_ADDRESS][PERSON_NAME]"
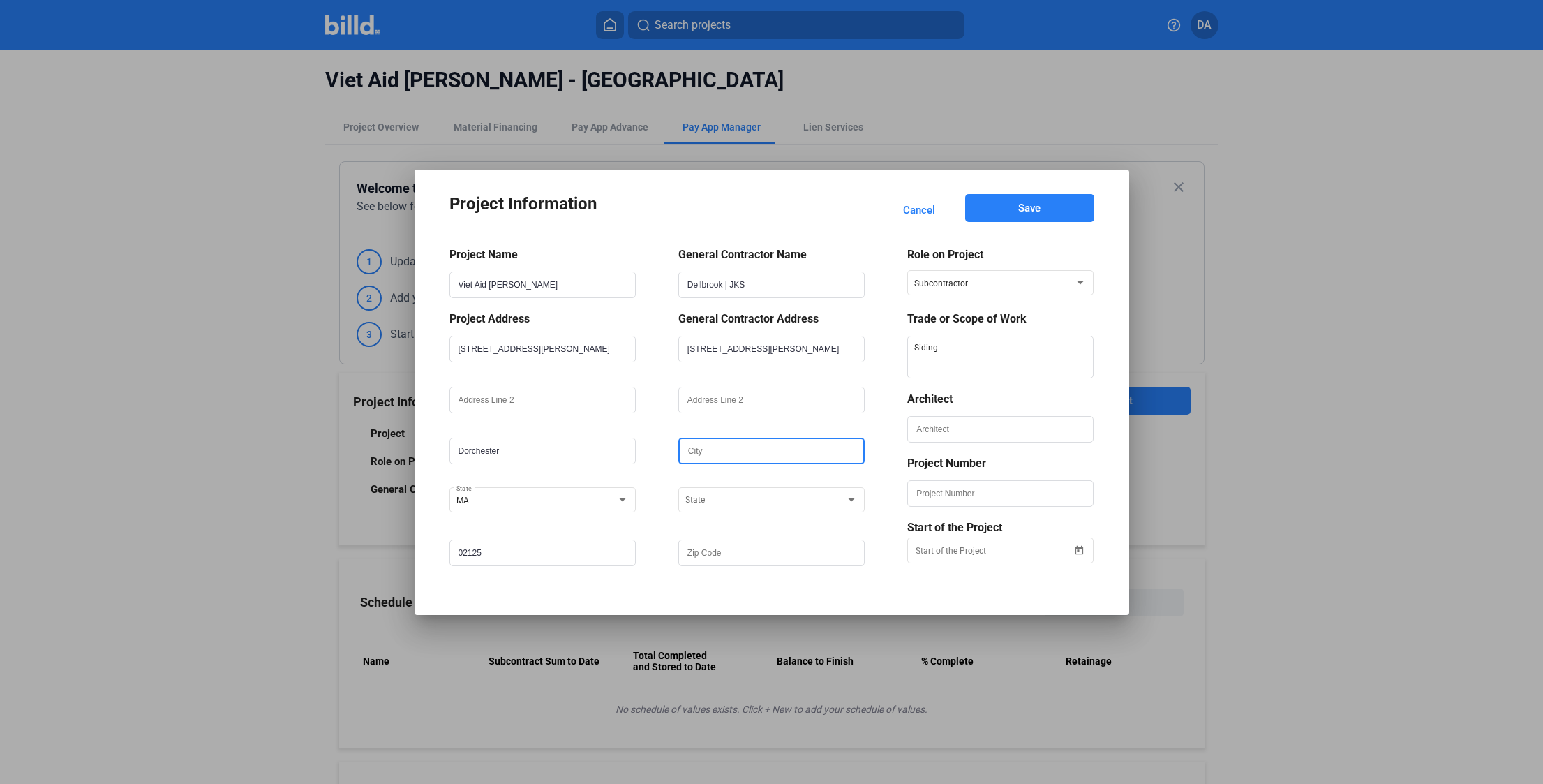
click at [732, 456] on input "text" at bounding box center [771, 451] width 183 height 24
type input "Quincy"
click at [757, 499] on span at bounding box center [765, 500] width 160 height 10
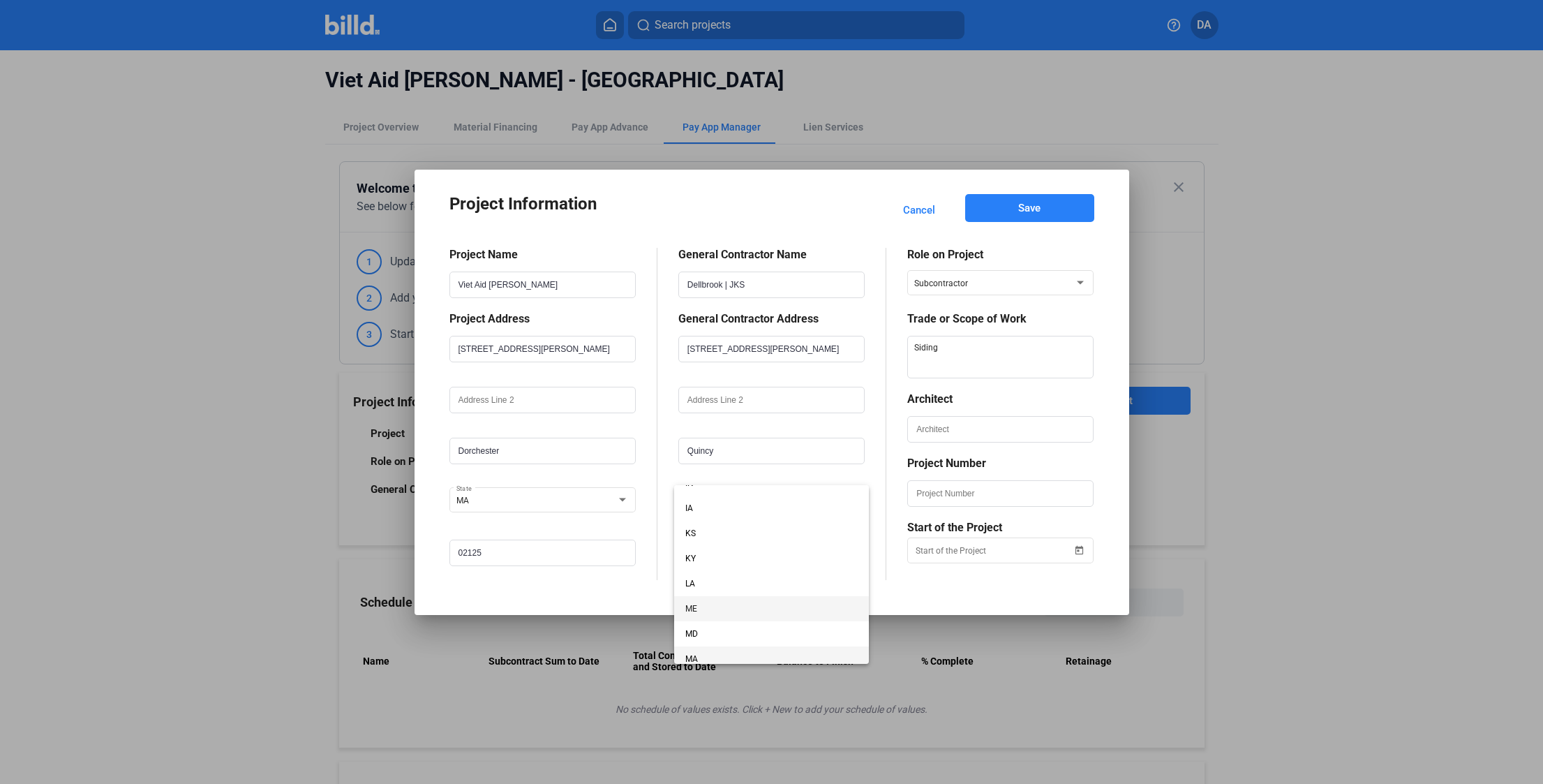
scroll to position [350, 0]
click at [718, 648] on span "MA" at bounding box center [772, 650] width 173 height 25
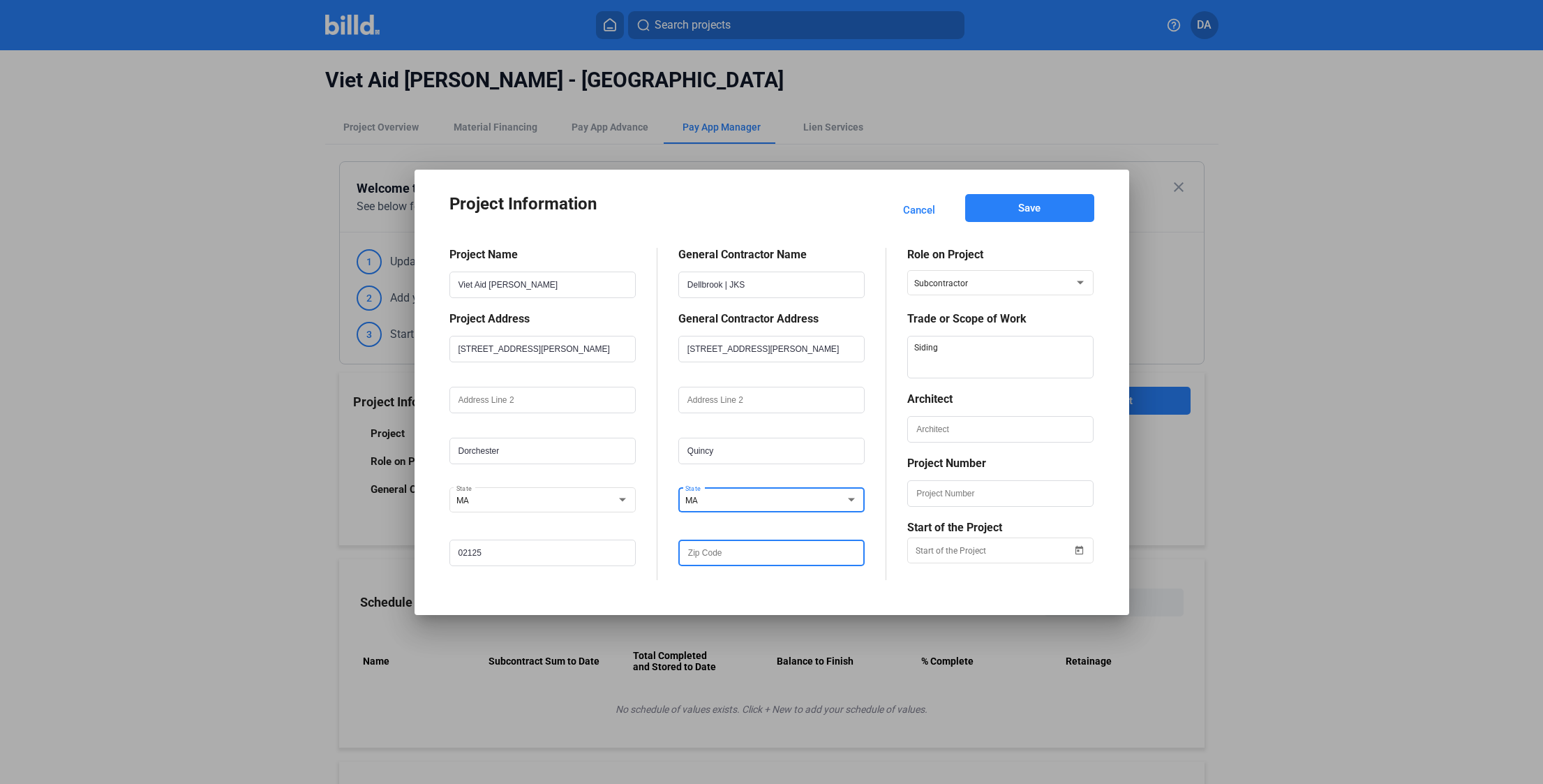
click at [719, 553] on input "text" at bounding box center [771, 553] width 183 height 24
type input "02169"
click at [1031, 211] on span "Save" at bounding box center [1030, 208] width 22 height 14
